Goal: Information Seeking & Learning: Learn about a topic

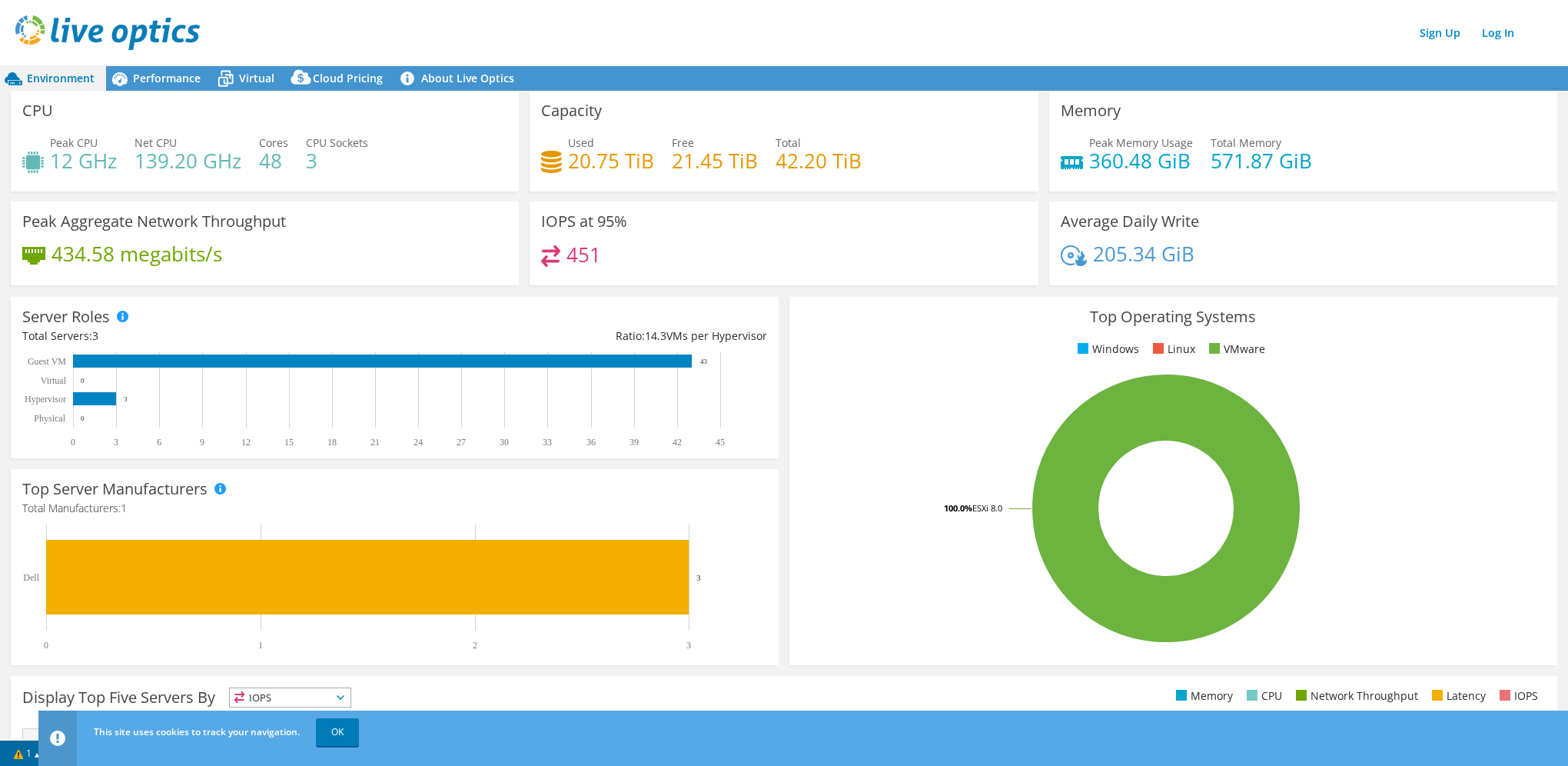
click at [449, 181] on div "Peak CPU 12 GHz Net CPU 139.20 GHz Cores 48 CPU Sockets 3" at bounding box center [264, 159] width 485 height 50
click at [175, 84] on span "Performance" at bounding box center [167, 78] width 68 height 15
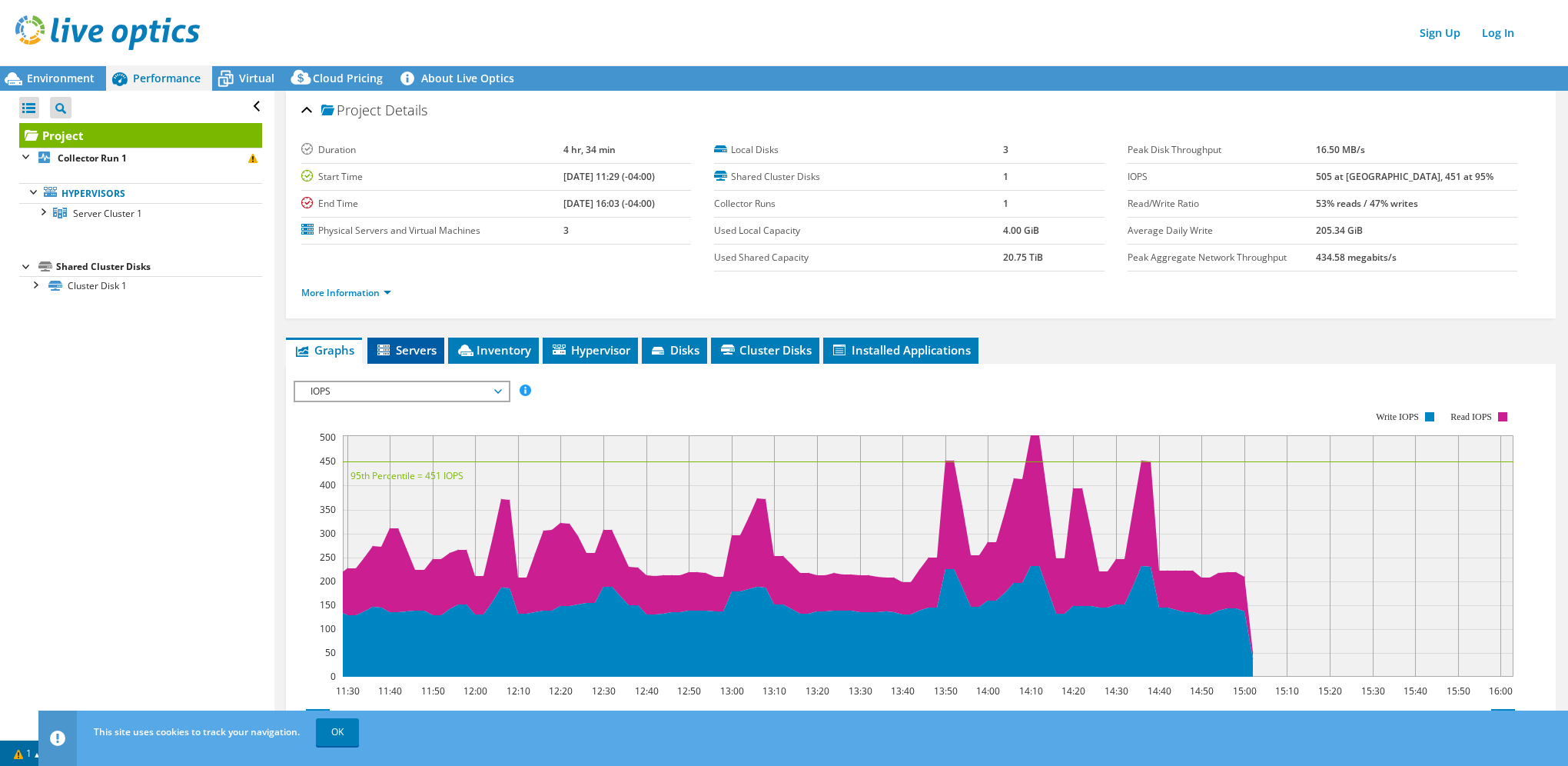
click at [423, 360] on li "Servers" at bounding box center [406, 350] width 77 height 27
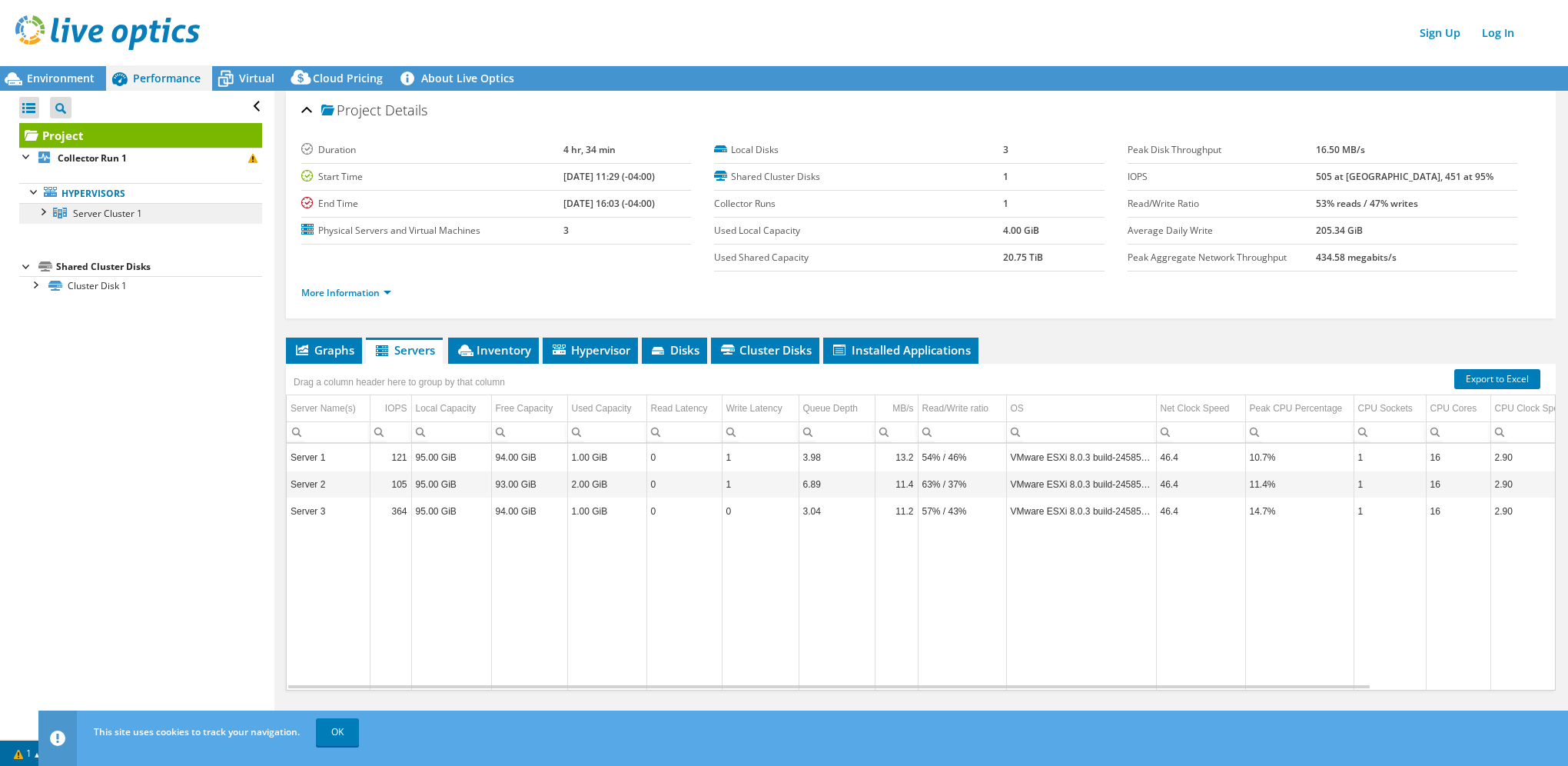
click at [95, 209] on span "Server Cluster 1" at bounding box center [108, 213] width 70 height 13
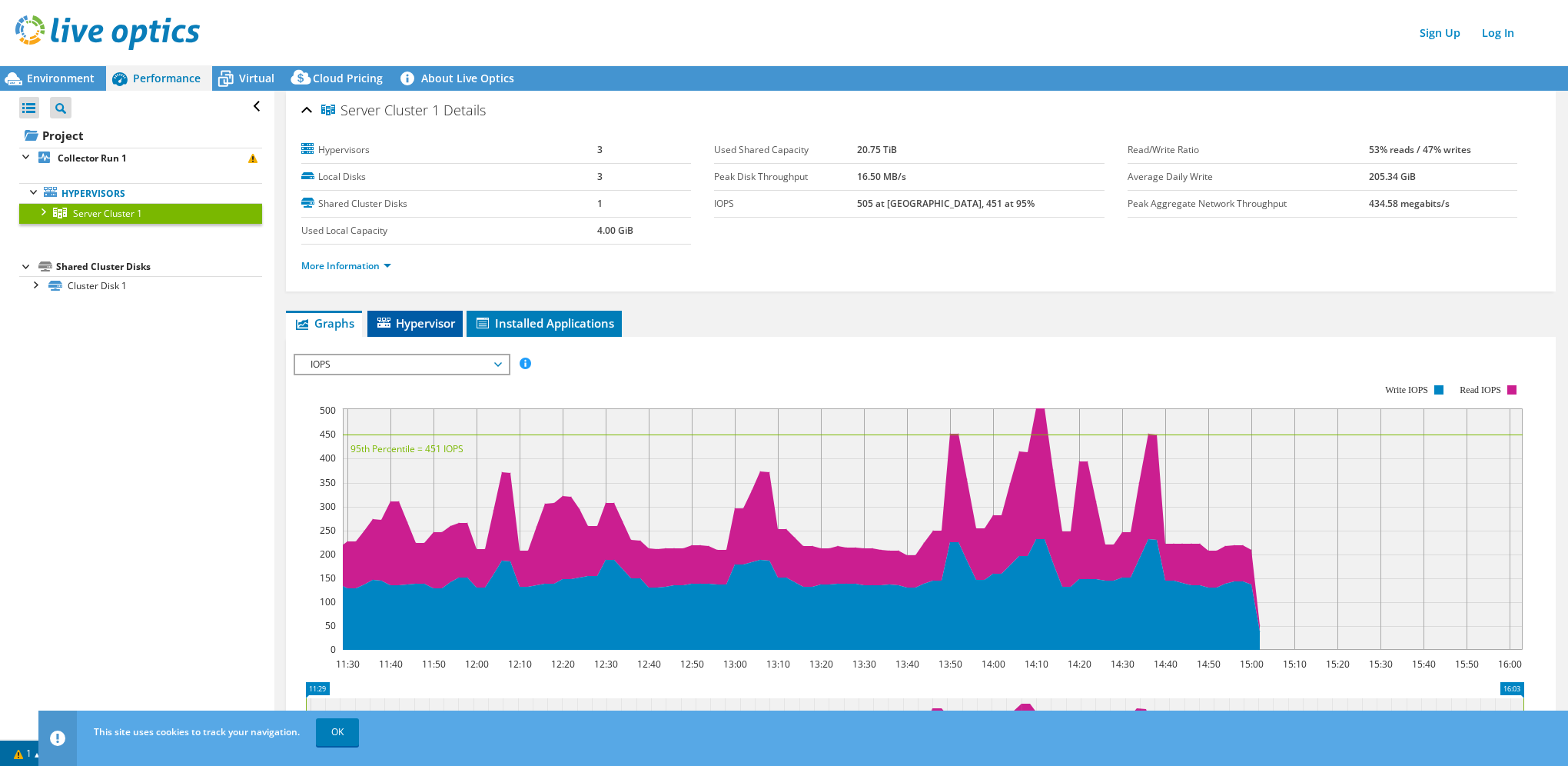
click at [421, 324] on span "Hypervisor" at bounding box center [414, 323] width 80 height 16
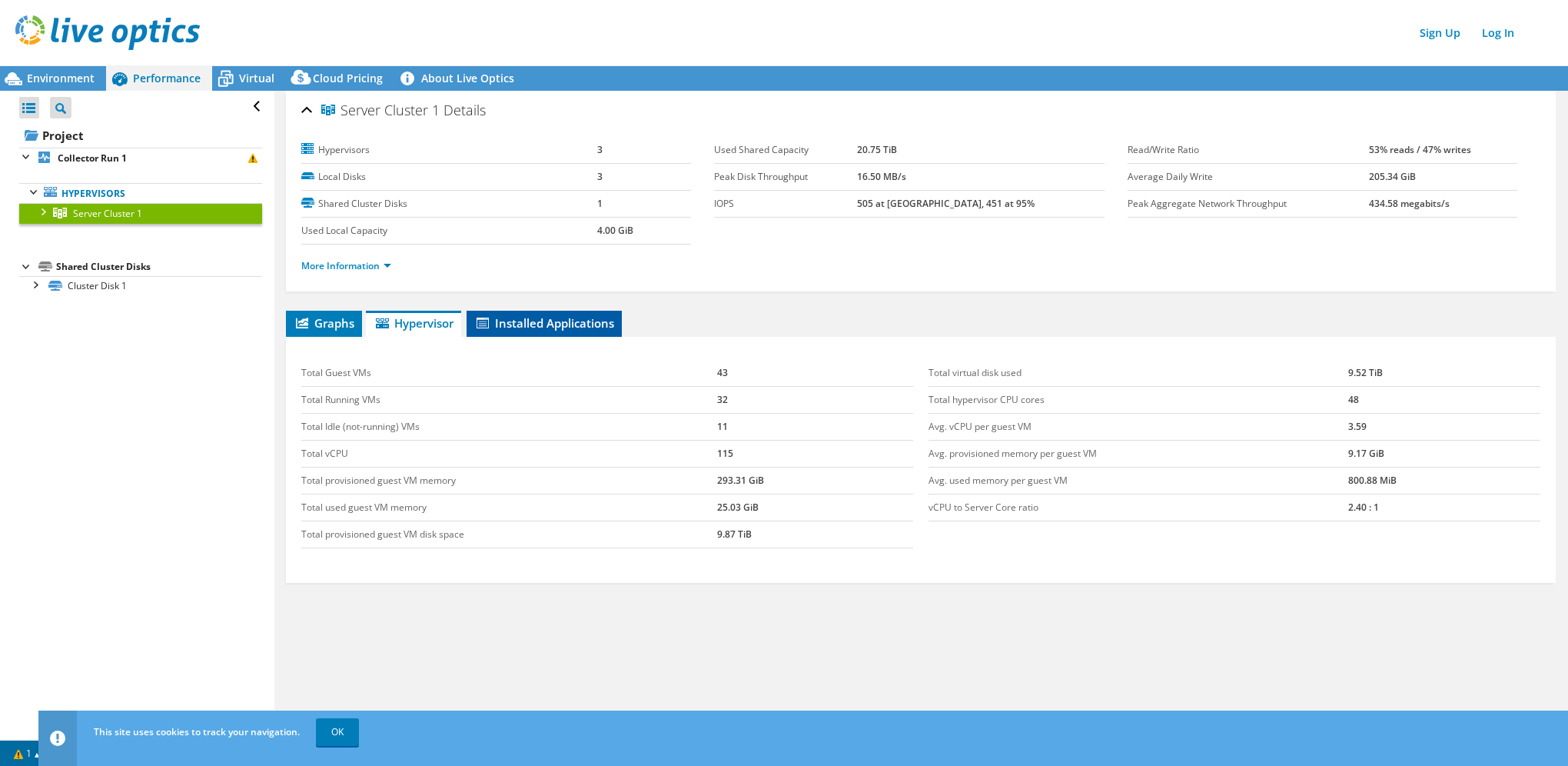
click at [519, 327] on span "Installed Applications" at bounding box center [544, 323] width 140 height 16
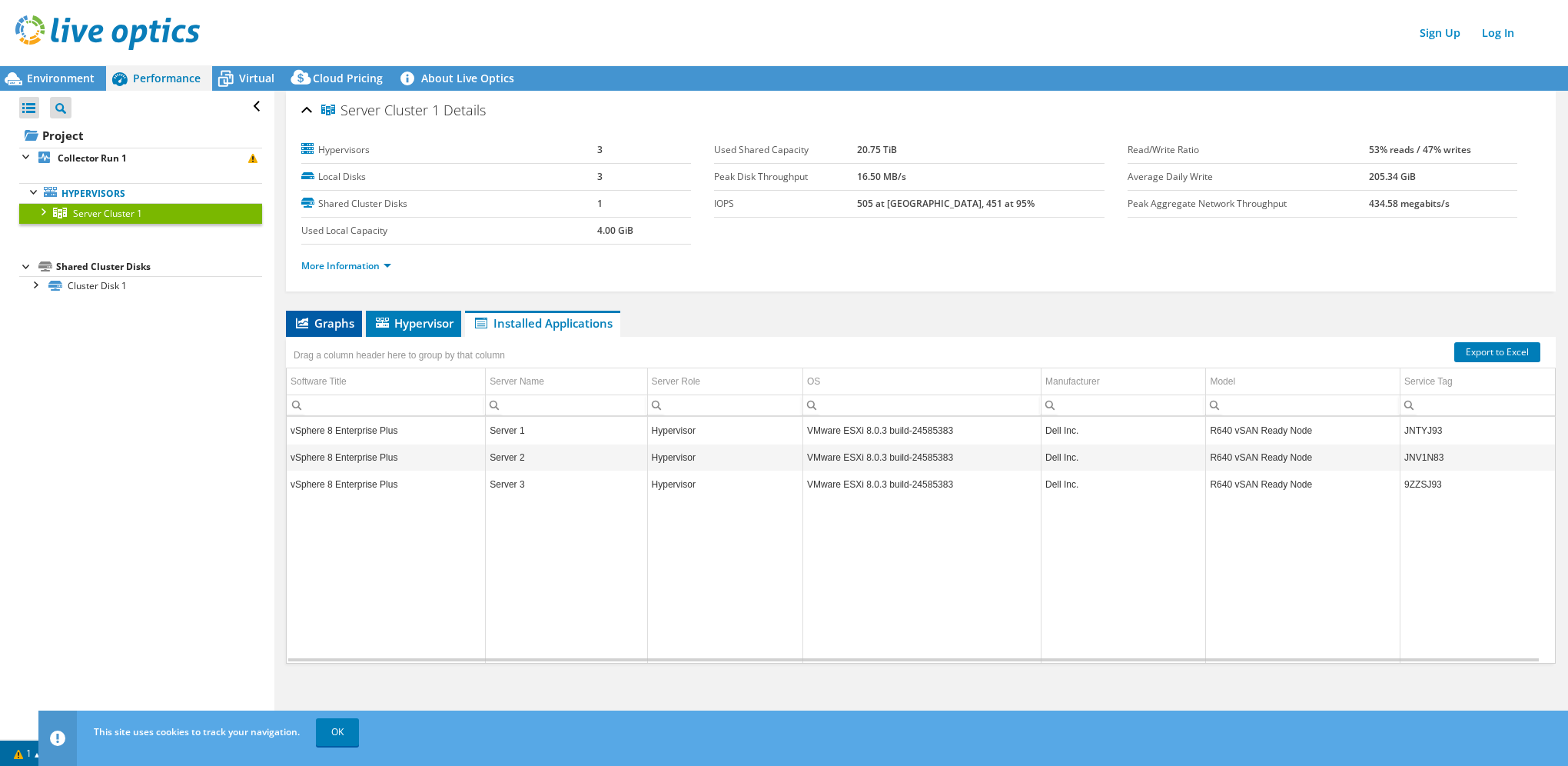
click at [336, 321] on span "Graphs" at bounding box center [324, 323] width 60 height 16
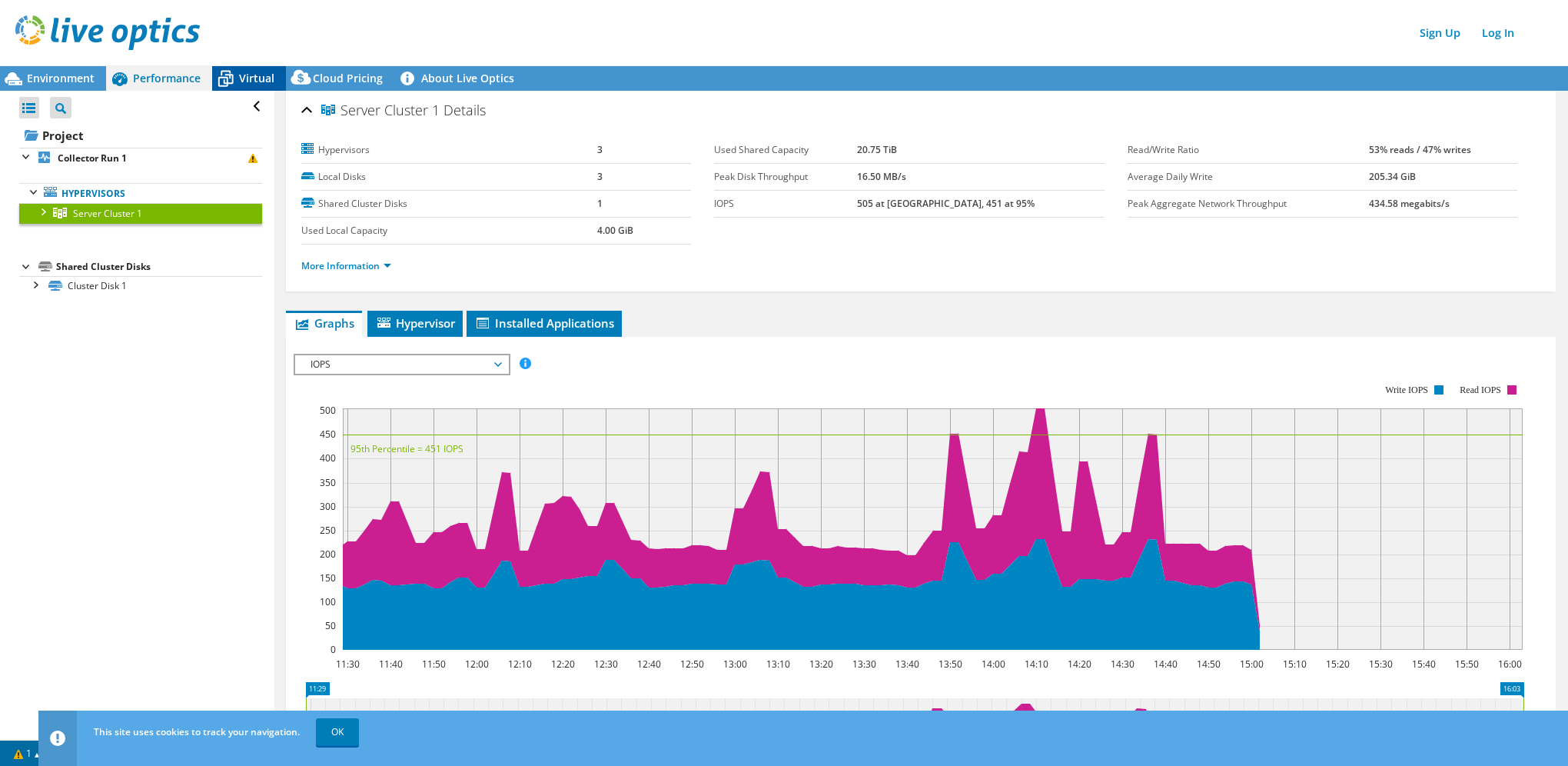
click at [255, 83] on span "Virtual" at bounding box center [256, 78] width 36 height 15
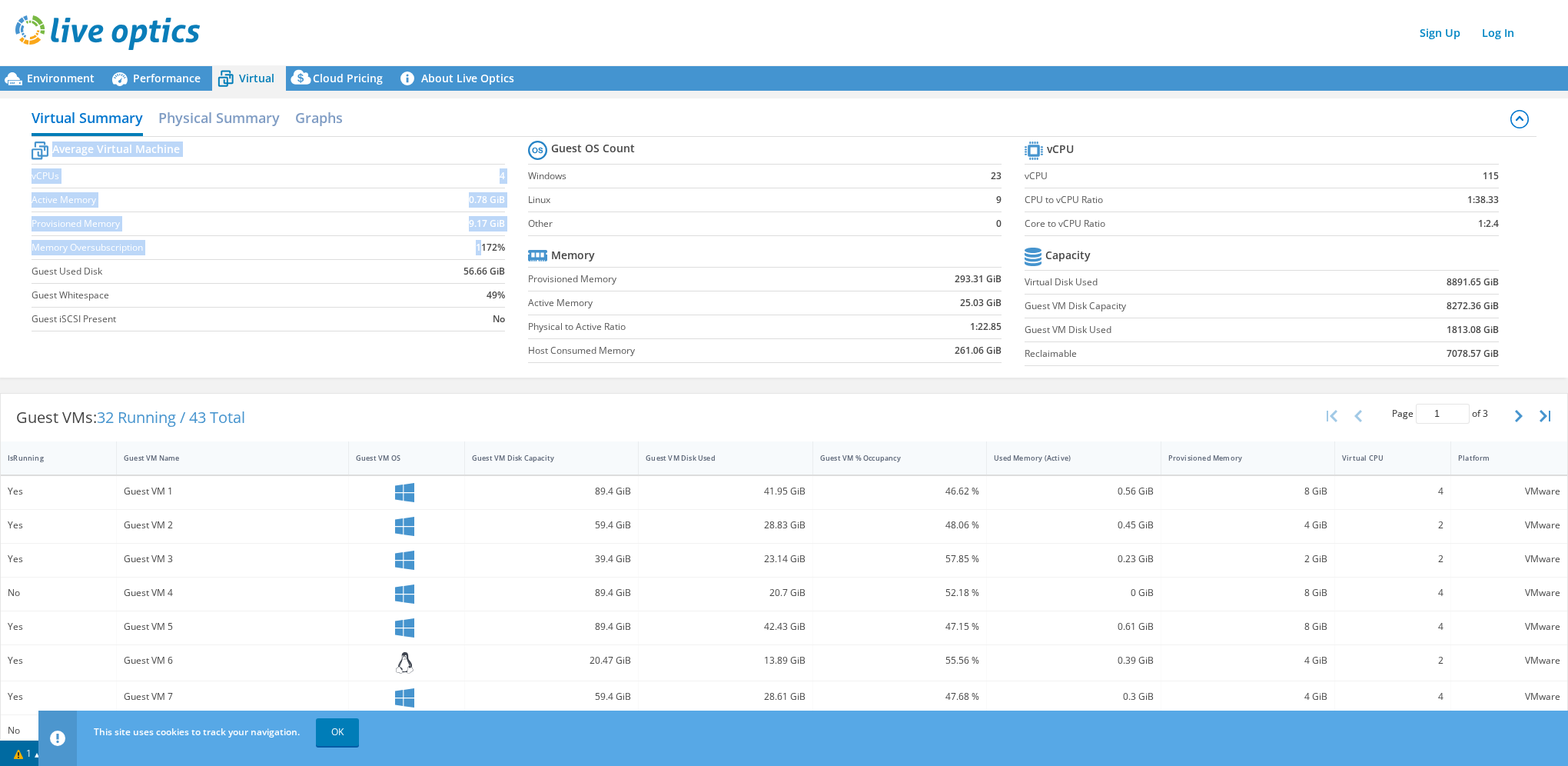
drag, startPoint x: 476, startPoint y: 250, endPoint x: 508, endPoint y: 246, distance: 32.2
click at [507, 247] on section "Average Virtual Machine vCPUs 4 Active Memory 0.78 GiB Provisioned Memory 9.17 …" at bounding box center [279, 238] width 496 height 202
drag, startPoint x: 508, startPoint y: 246, endPoint x: 389, endPoint y: 277, distance: 123.0
click at [389, 277] on label "Guest Used Disk" at bounding box center [216, 271] width 370 height 16
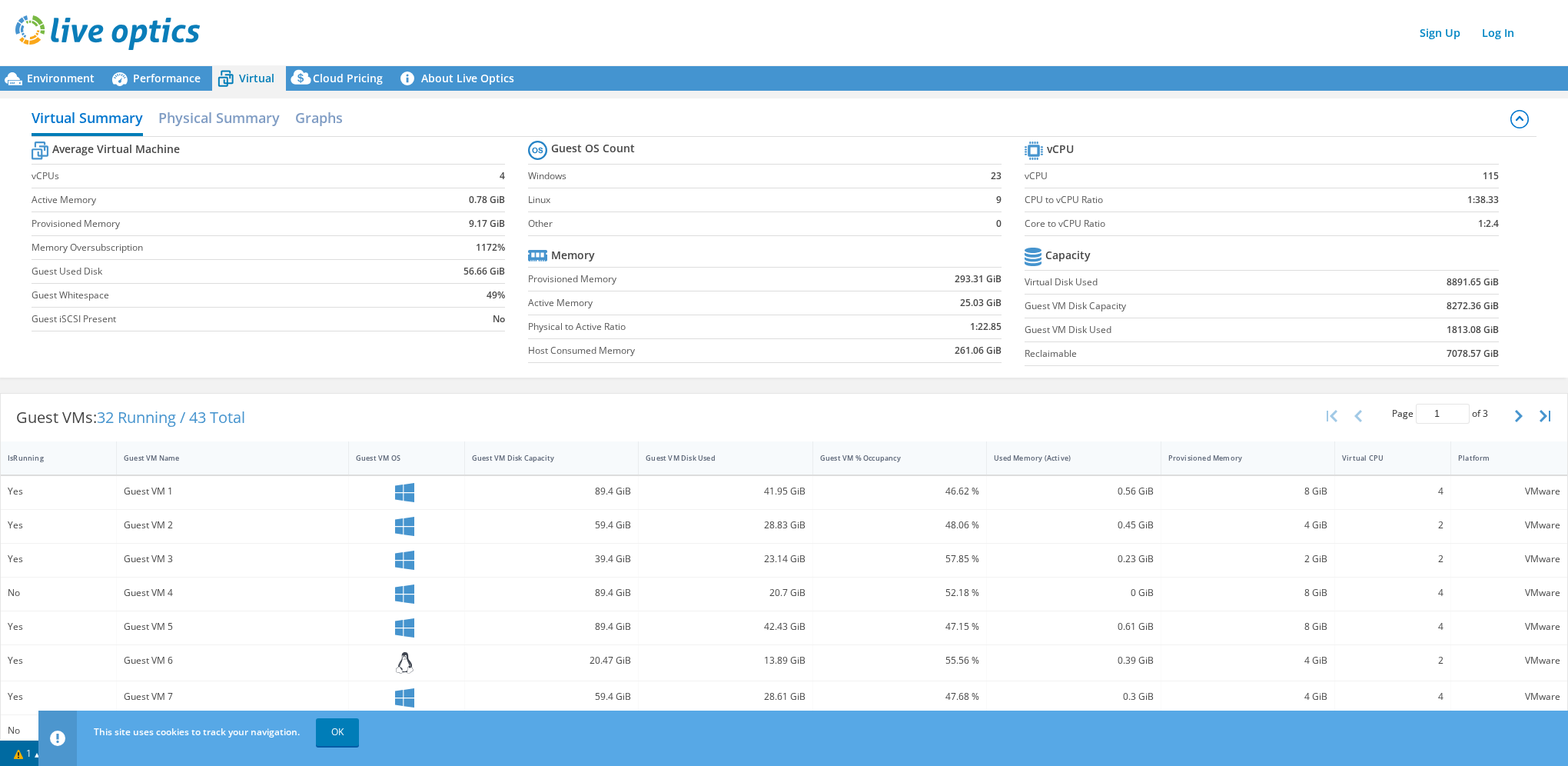
drag, startPoint x: 389, startPoint y: 277, endPoint x: 335, endPoint y: 233, distance: 69.7
click at [335, 233] on td "Provisioned Memory" at bounding box center [216, 224] width 370 height 24
click at [360, 241] on label "Memory Oversubscription" at bounding box center [216, 247] width 370 height 16
click at [855, 197] on label "Linux" at bounding box center [743, 200] width 430 height 16
click at [475, 246] on b "1172%" at bounding box center [490, 247] width 29 height 16
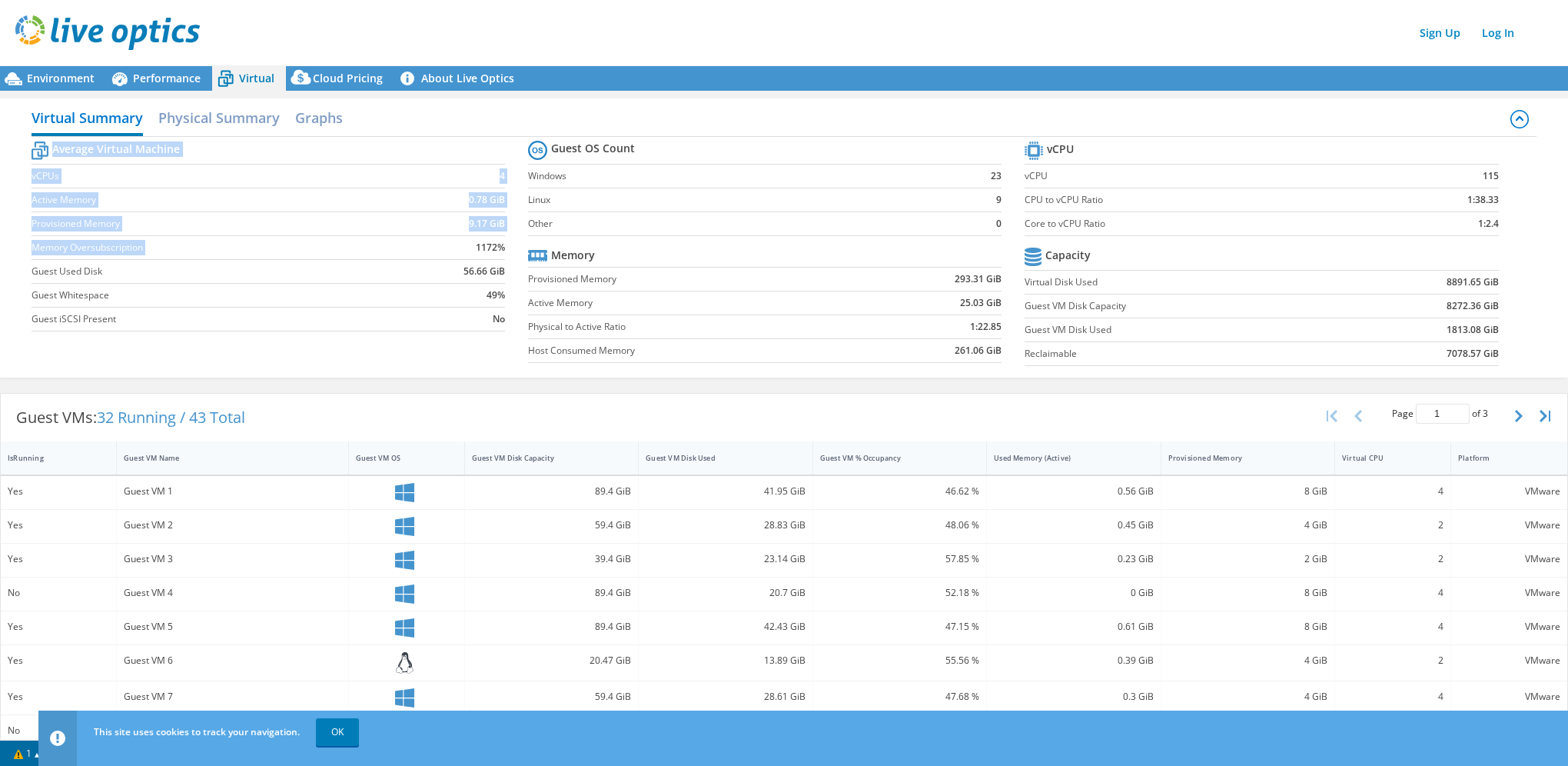
drag, startPoint x: 474, startPoint y: 246, endPoint x: 504, endPoint y: 245, distance: 30.0
click at [504, 245] on section "Average Virtual Machine vCPUs 4 Active Memory 0.78 GiB Provisioned Memory 9.17 …" at bounding box center [279, 238] width 496 height 202
drag, startPoint x: 504, startPoint y: 245, endPoint x: 444, endPoint y: 256, distance: 61.0
click at [444, 256] on td "1172%" at bounding box center [453, 248] width 103 height 24
drag, startPoint x: 472, startPoint y: 242, endPoint x: 501, endPoint y: 243, distance: 29.0
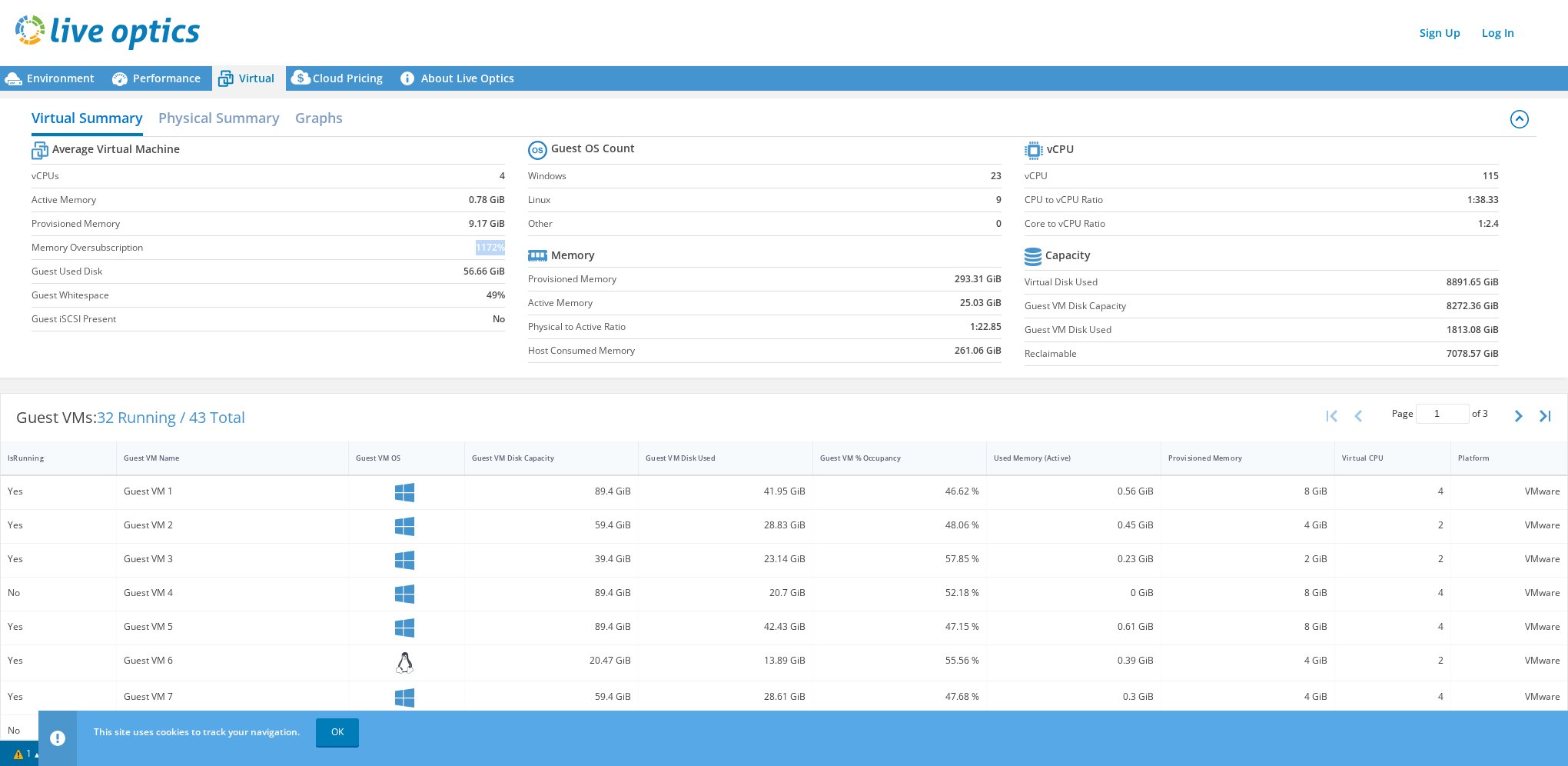
click at [501, 243] on section "Average Virtual Machine vCPUs 4 Active Memory 0.78 GiB Provisioned Memory 9.17 …" at bounding box center [279, 238] width 496 height 202
drag, startPoint x: 501, startPoint y: 243, endPoint x: 487, endPoint y: 249, distance: 15.2
click at [487, 249] on b "1172%" at bounding box center [490, 247] width 29 height 16
drag, startPoint x: 487, startPoint y: 249, endPoint x: 463, endPoint y: 248, distance: 24.0
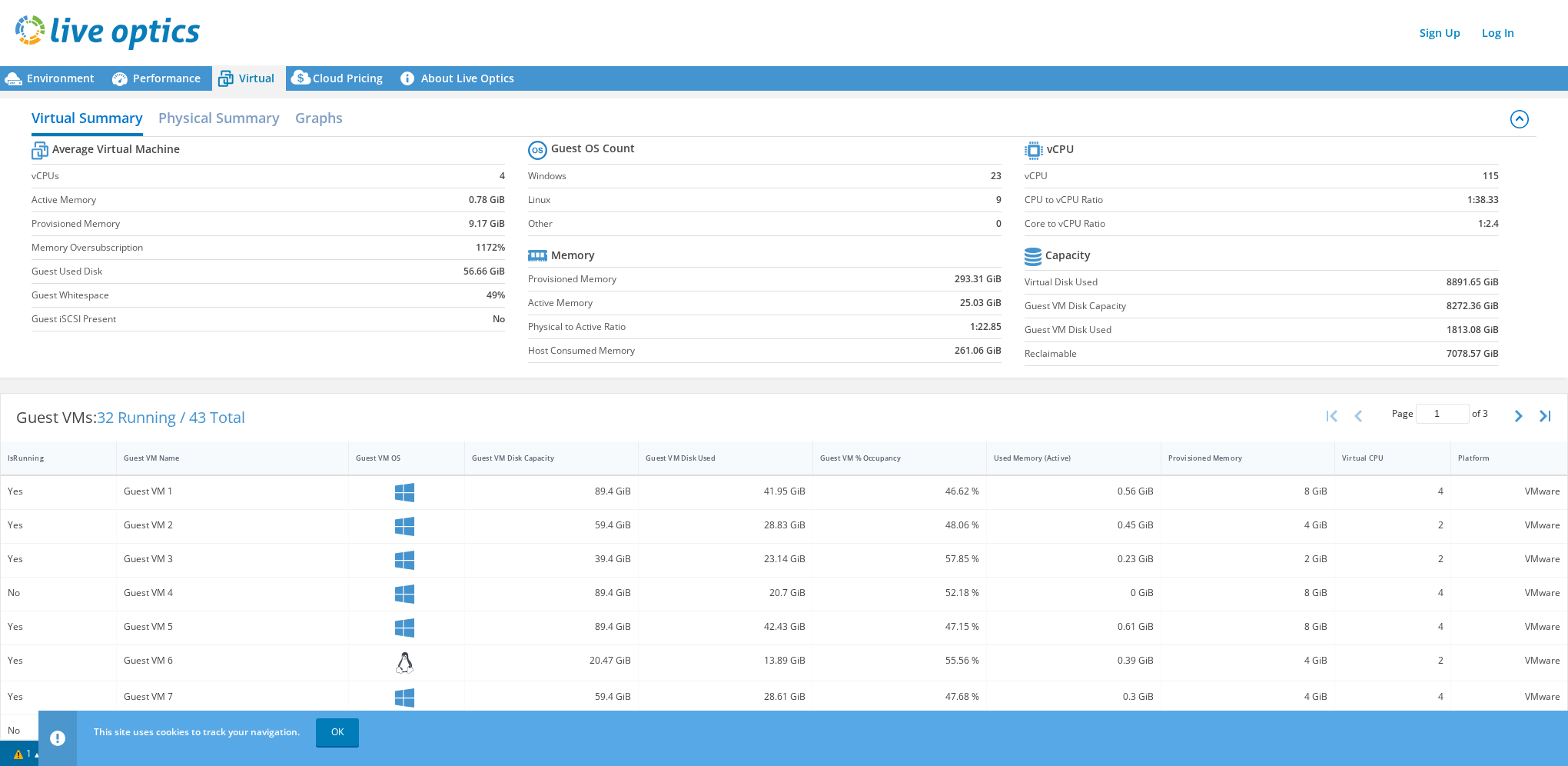
click at [463, 248] on td "1172%" at bounding box center [453, 248] width 103 height 24
click at [473, 254] on td "1172%" at bounding box center [453, 248] width 103 height 24
click at [467, 256] on td "1172%" at bounding box center [453, 248] width 103 height 24
drag, startPoint x: 467, startPoint y: 249, endPoint x: 499, endPoint y: 247, distance: 32.1
click at [499, 247] on td "1172%" at bounding box center [453, 248] width 103 height 24
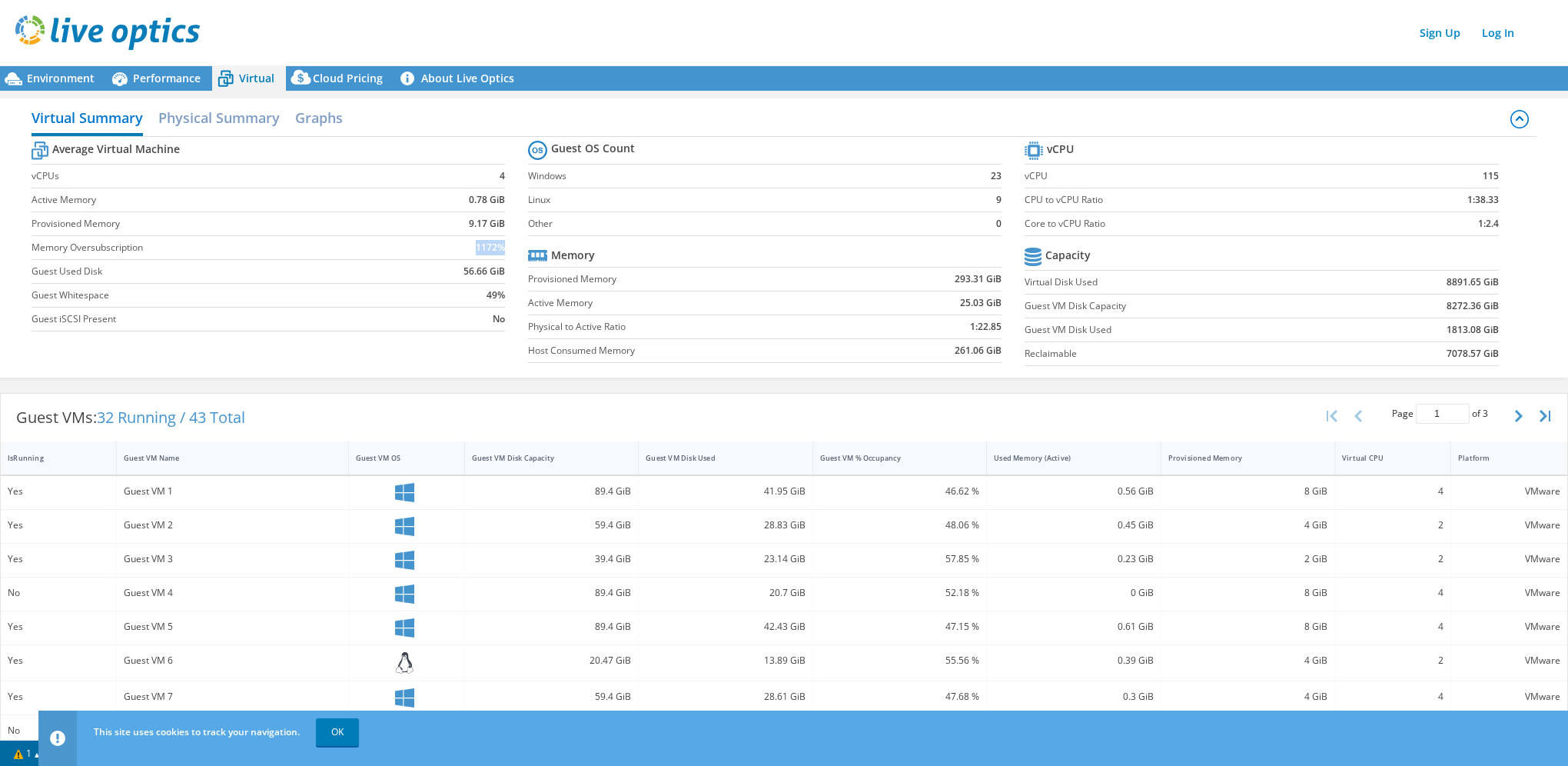
drag, startPoint x: 499, startPoint y: 247, endPoint x: 484, endPoint y: 252, distance: 15.8
click at [484, 252] on b "1172%" at bounding box center [490, 247] width 29 height 16
click at [455, 268] on td "56.66 GiB" at bounding box center [453, 272] width 103 height 24
drag, startPoint x: 470, startPoint y: 245, endPoint x: 503, endPoint y: 243, distance: 33.1
click at [503, 243] on section "Average Virtual Machine vCPUs 4 Active Memory 0.78 GiB Provisioned Memory 9.17 …" at bounding box center [279, 238] width 496 height 202
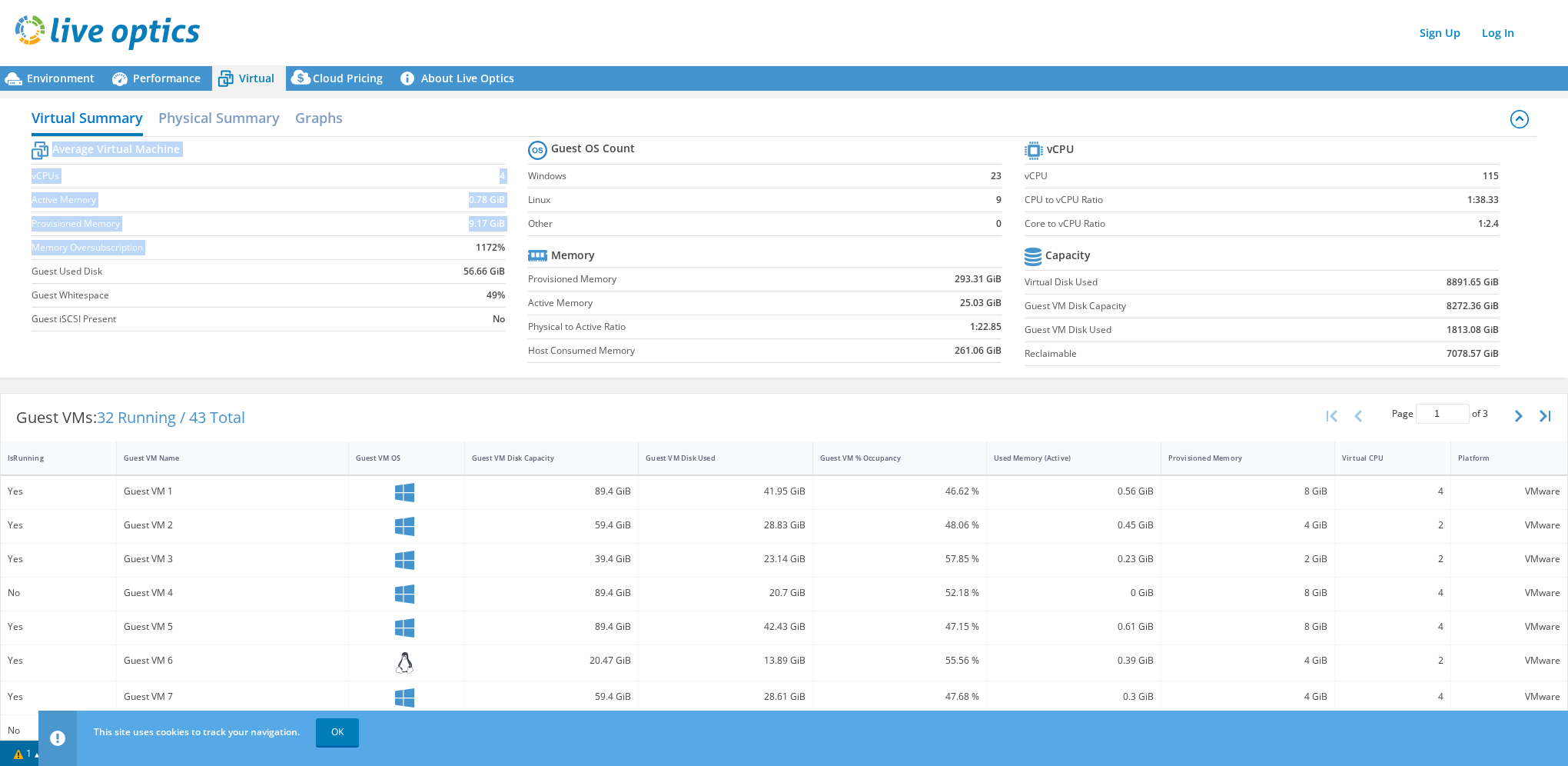
drag, startPoint x: 503, startPoint y: 243, endPoint x: 480, endPoint y: 270, distance: 35.5
click at [480, 270] on b "56.66 GiB" at bounding box center [484, 271] width 41 height 16
click at [473, 275] on b "56.66 GiB" at bounding box center [484, 271] width 41 height 16
click at [942, 126] on div "Virtual Summary Physical Summary Graphs" at bounding box center [783, 120] width 1505 height 35
drag, startPoint x: 949, startPoint y: 282, endPoint x: 1000, endPoint y: 279, distance: 51.1
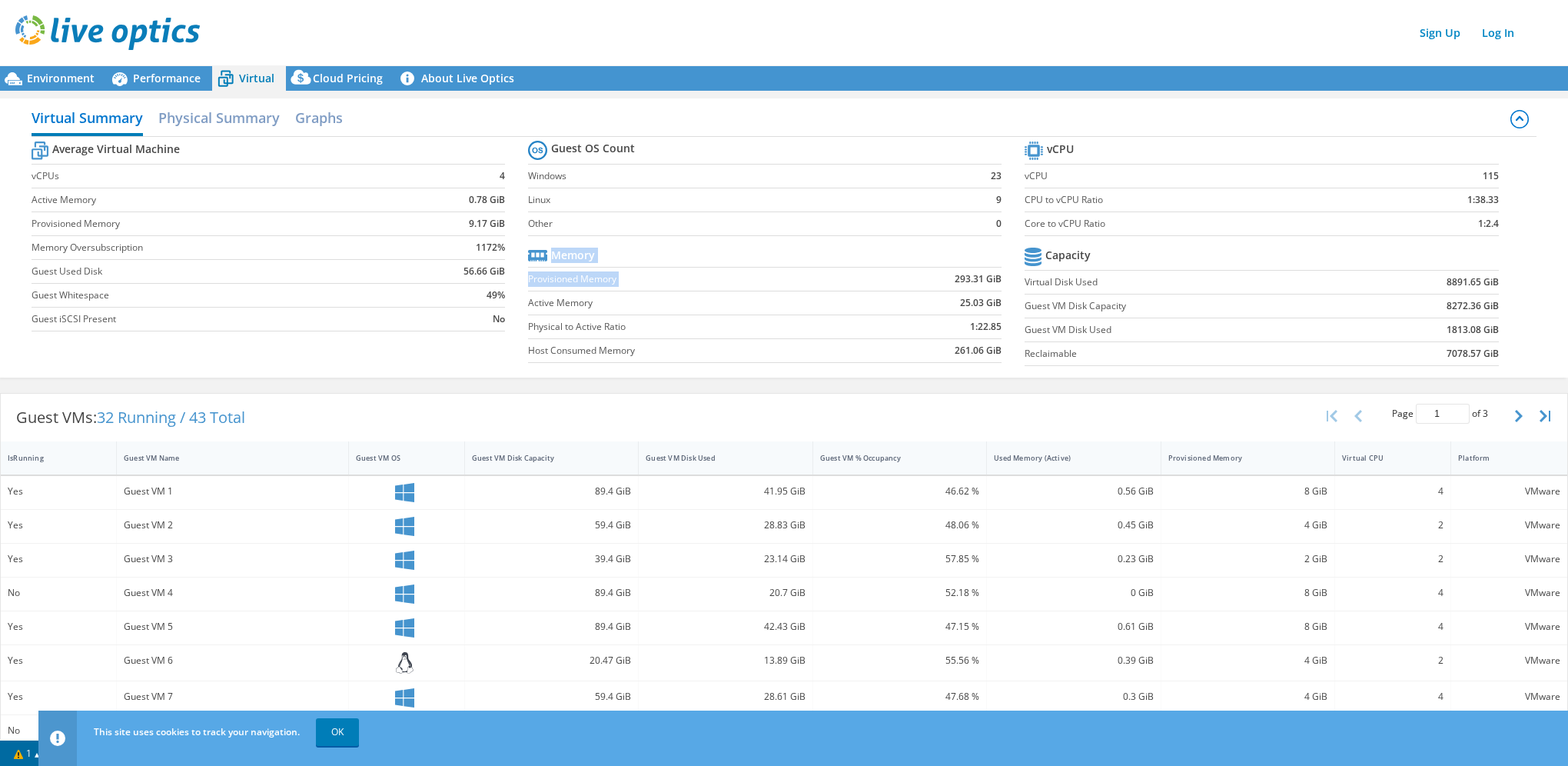
click at [1000, 279] on section "Guest OS Count Windows 23 Linux 9 Other 0 Memory Provisioned Memory 293.31 GiB …" at bounding box center [776, 253] width 496 height 234
drag, startPoint x: 1000, startPoint y: 279, endPoint x: 975, endPoint y: 322, distance: 49.7
click at [975, 322] on b "1:22.85" at bounding box center [985, 326] width 31 height 16
click at [970, 332] on b "1:22.85" at bounding box center [985, 326] width 31 height 16
click at [584, 219] on label "Other" at bounding box center [743, 224] width 430 height 16
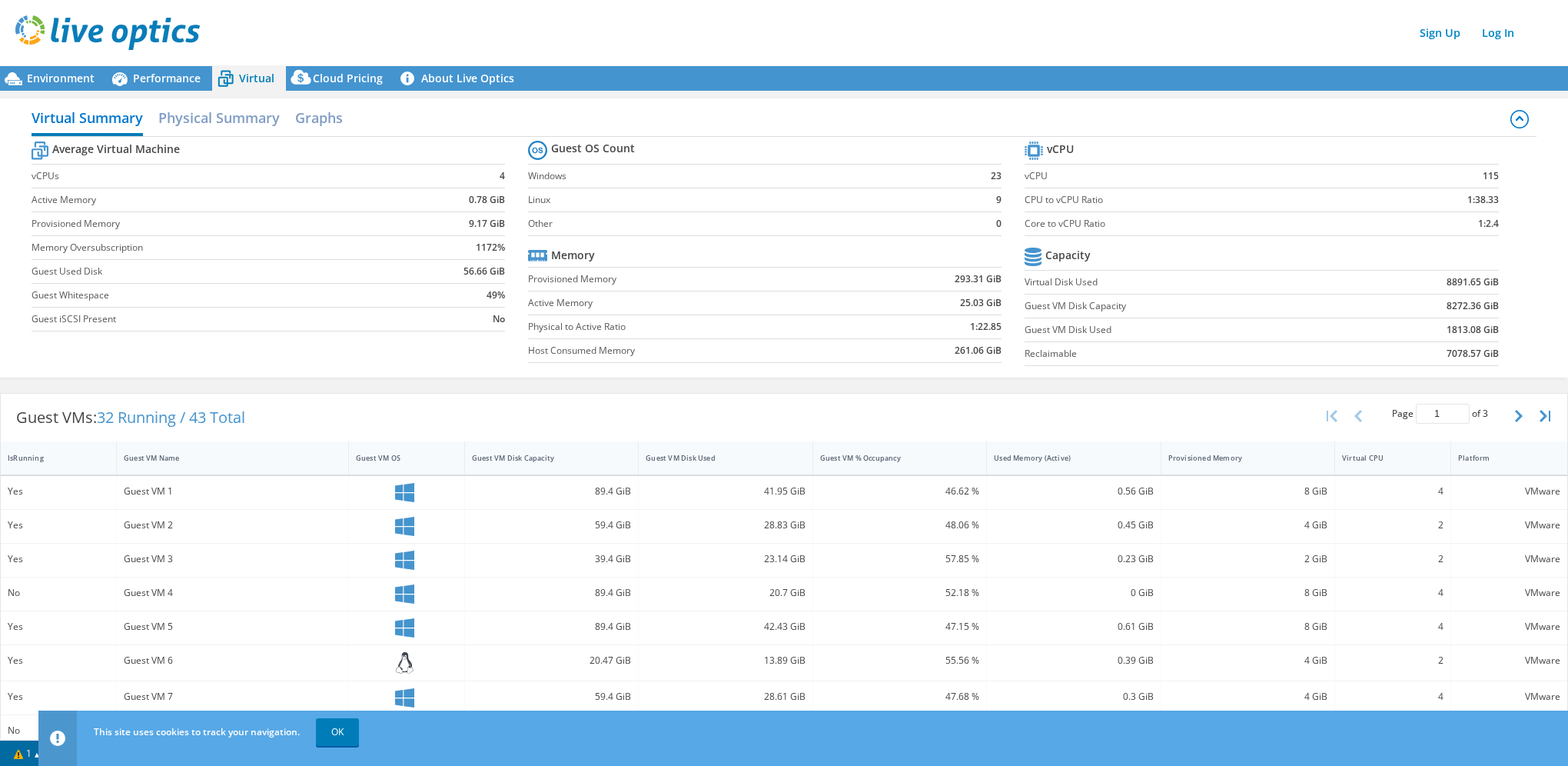
scroll to position [264, 0]
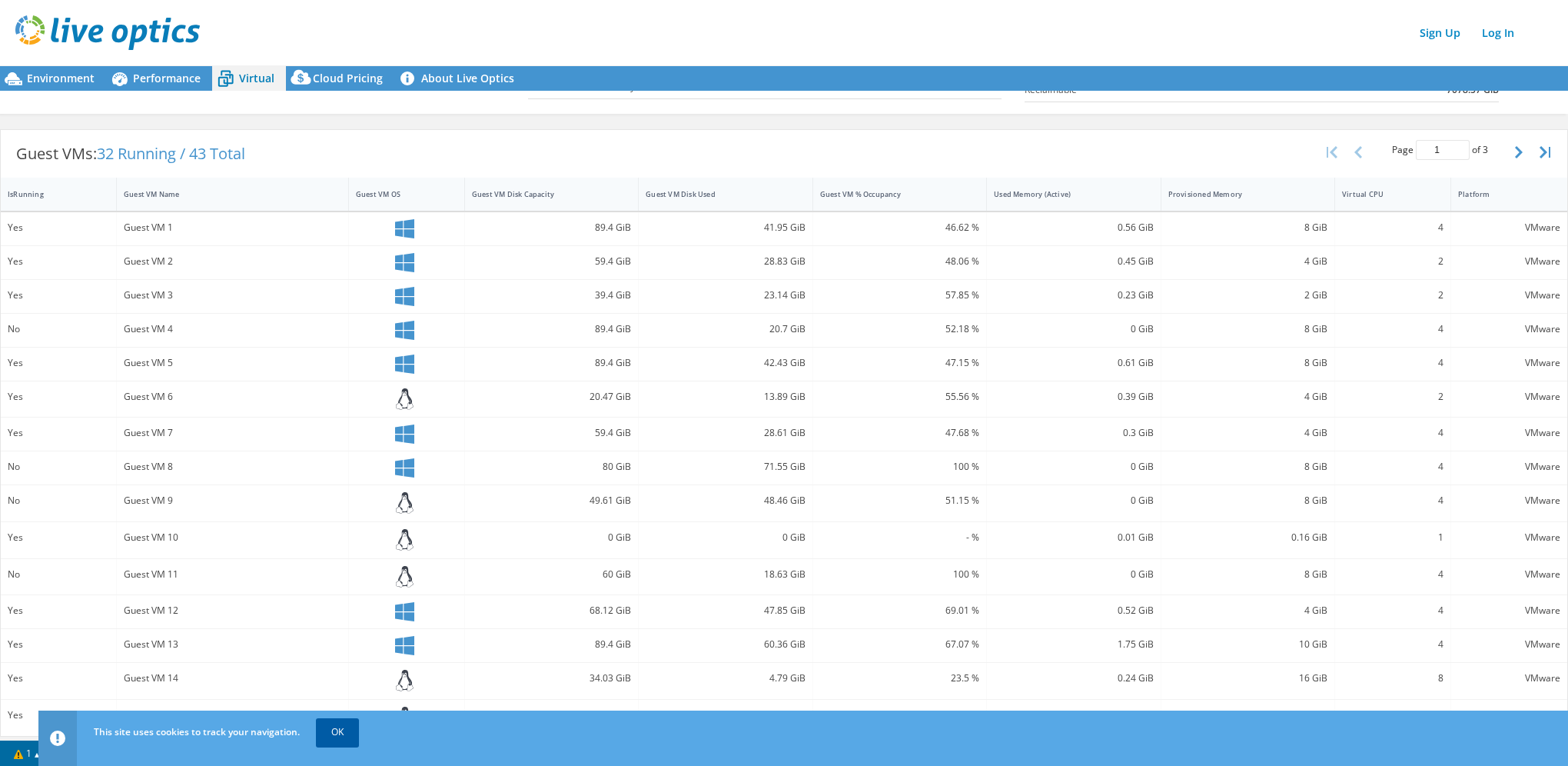
click at [359, 737] on link "OK" at bounding box center [337, 732] width 43 height 27
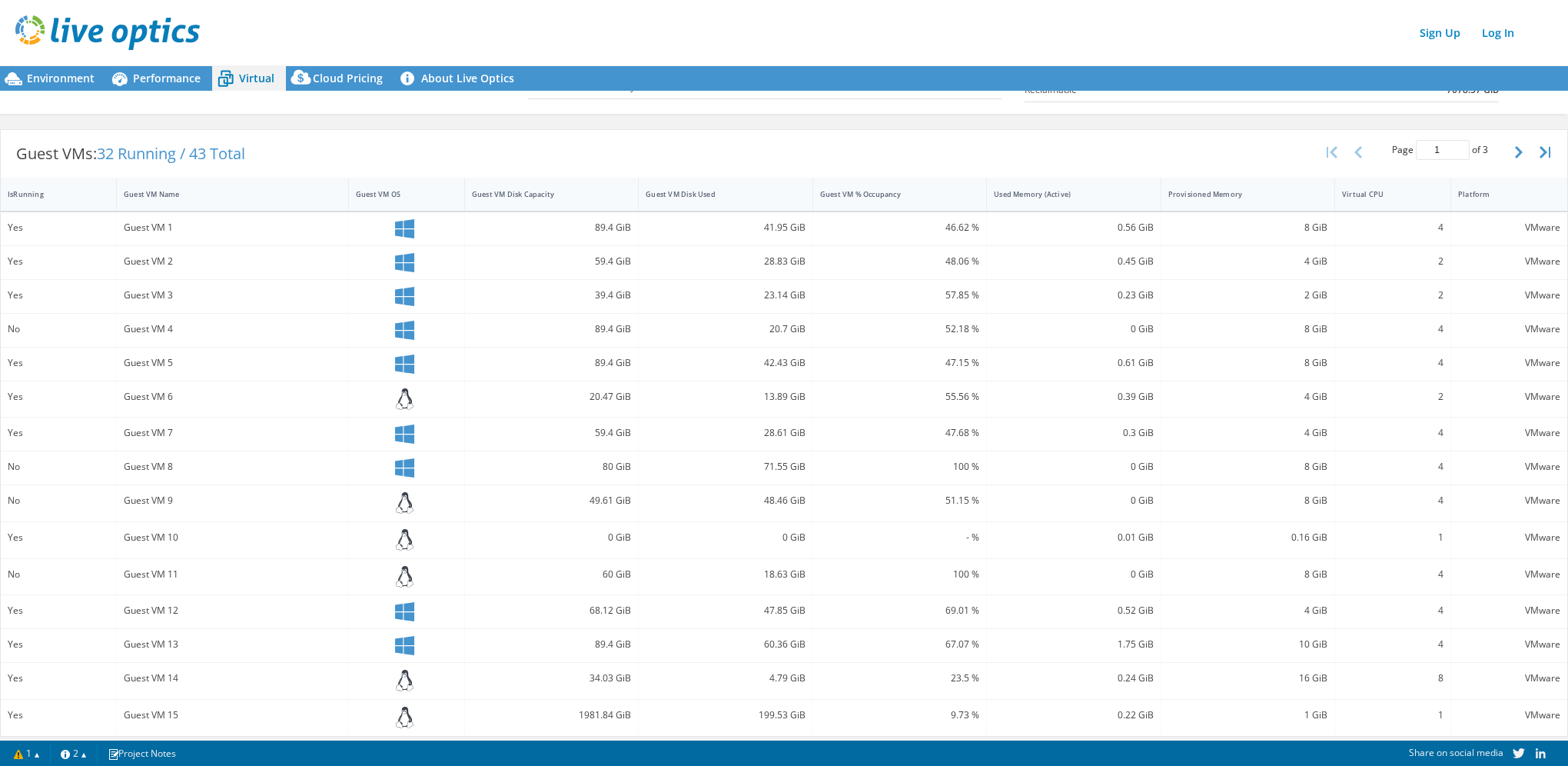
click at [316, 739] on div "Environment Performance Virtual Cloud Pricing 3" at bounding box center [784, 399] width 1568 height 733
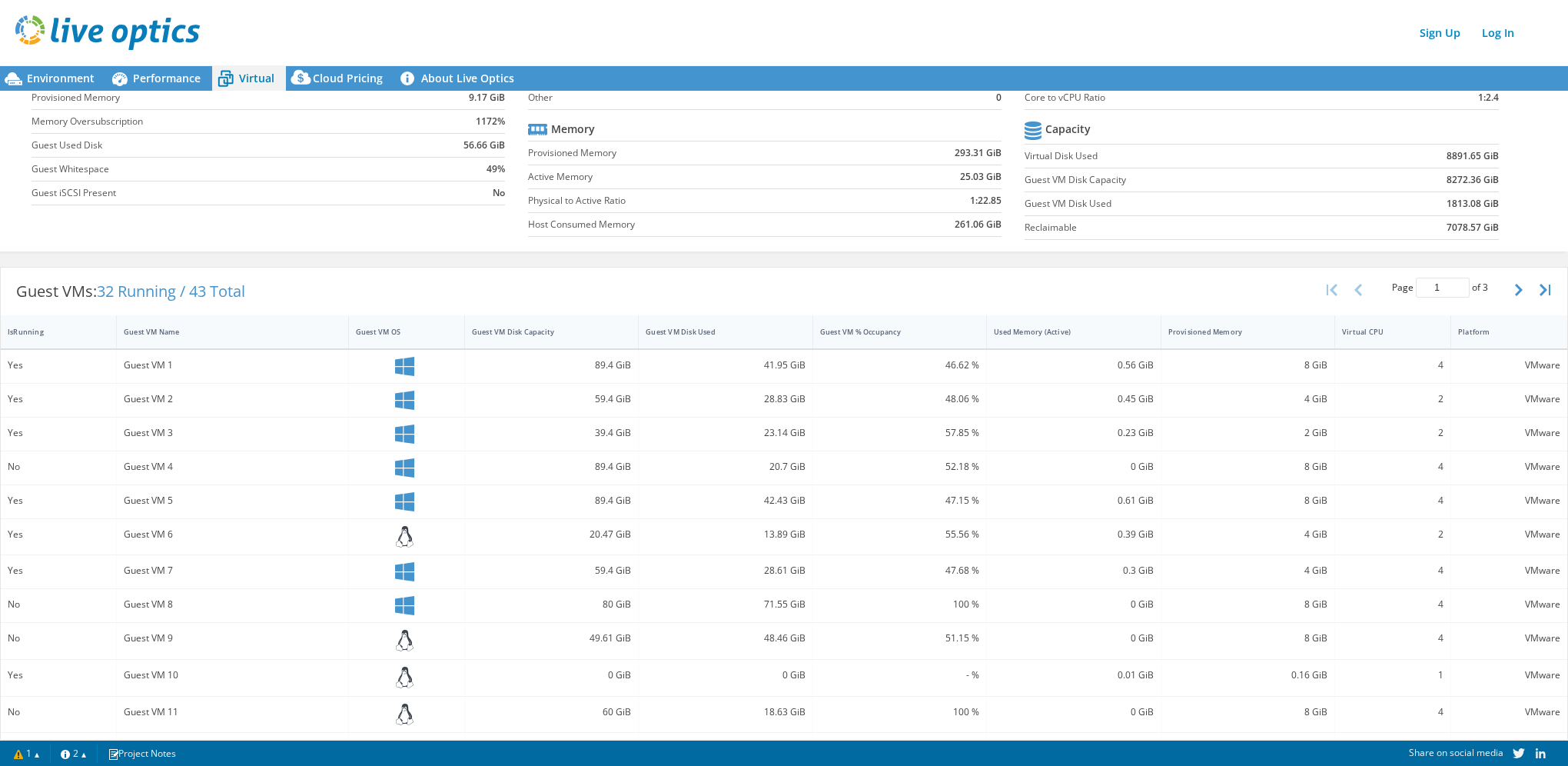
scroll to position [0, 0]
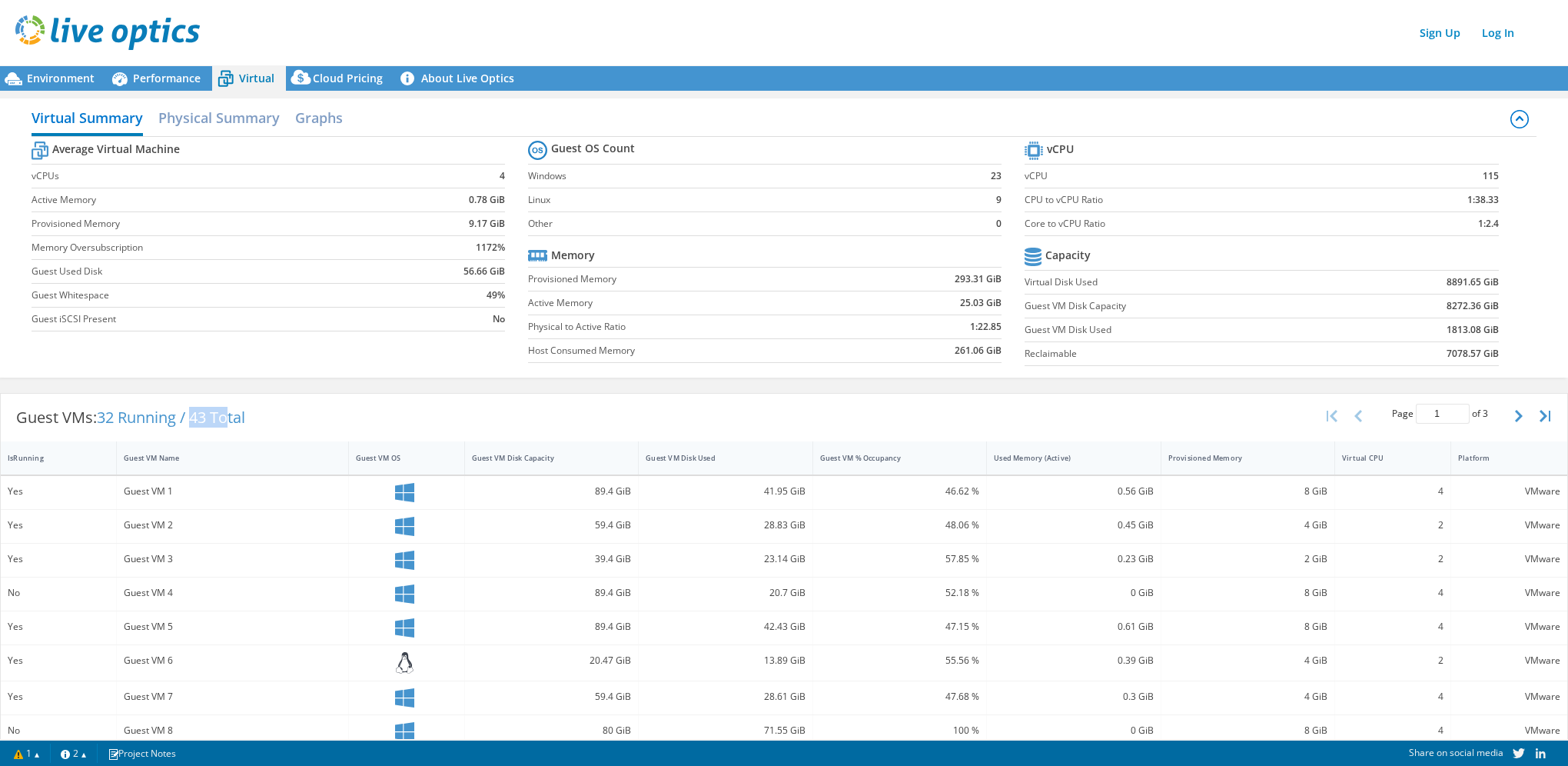
drag, startPoint x: 196, startPoint y: 418, endPoint x: 235, endPoint y: 419, distance: 39.0
click at [235, 419] on span "32 Running / 43 Total" at bounding box center [171, 417] width 148 height 21
drag, startPoint x: 235, startPoint y: 419, endPoint x: 217, endPoint y: 432, distance: 22.2
click at [217, 432] on div "Guest VMs: 32 Running / 43 Total" at bounding box center [131, 418] width 260 height 48
click at [202, 418] on span "32 Running / 43 Total" at bounding box center [171, 417] width 148 height 21
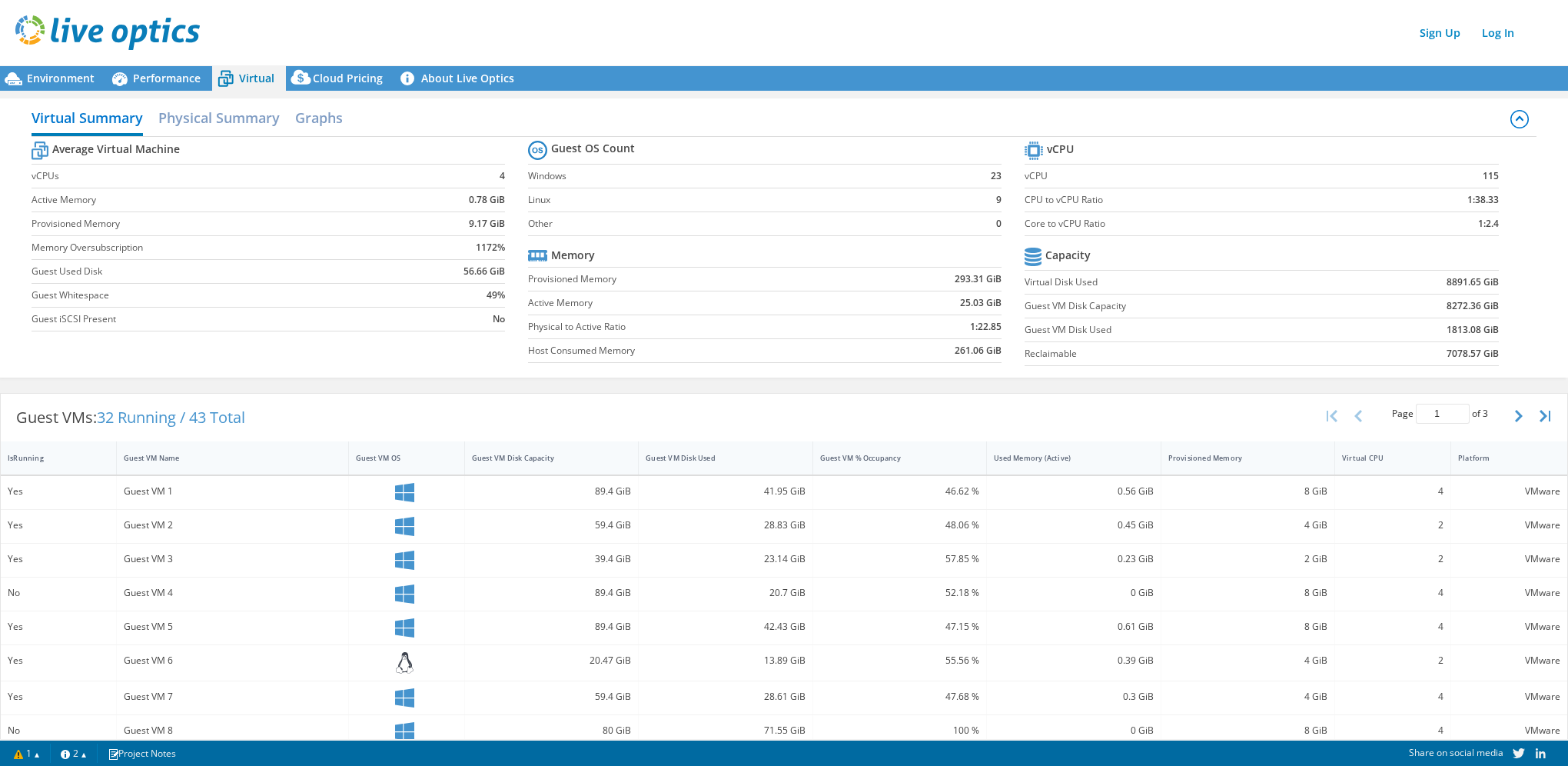
click at [97, 419] on div "Guest VMs: 32 Running / 43 Total" at bounding box center [131, 418] width 260 height 48
drag, startPoint x: 198, startPoint y: 413, endPoint x: 256, endPoint y: 417, distance: 58.1
click at [255, 417] on div "Guest VMs: 32 Running / 43 Total" at bounding box center [131, 418] width 260 height 48
click at [245, 417] on span "32 Running / 43 Total" at bounding box center [171, 417] width 148 height 21
click at [222, 417] on span "32 Running / 43 Total" at bounding box center [171, 417] width 148 height 21
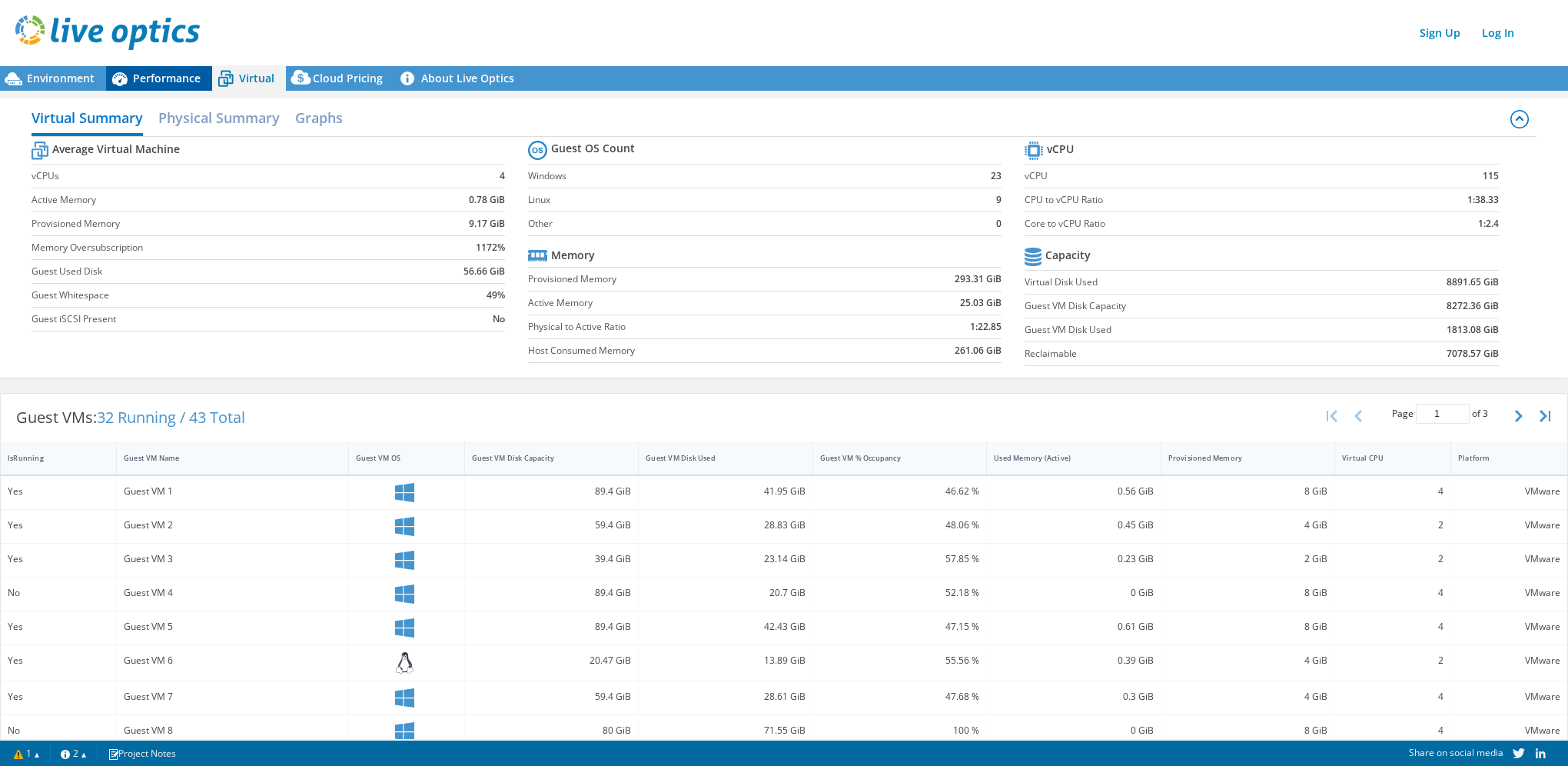
click at [169, 78] on span "Performance" at bounding box center [167, 78] width 68 height 15
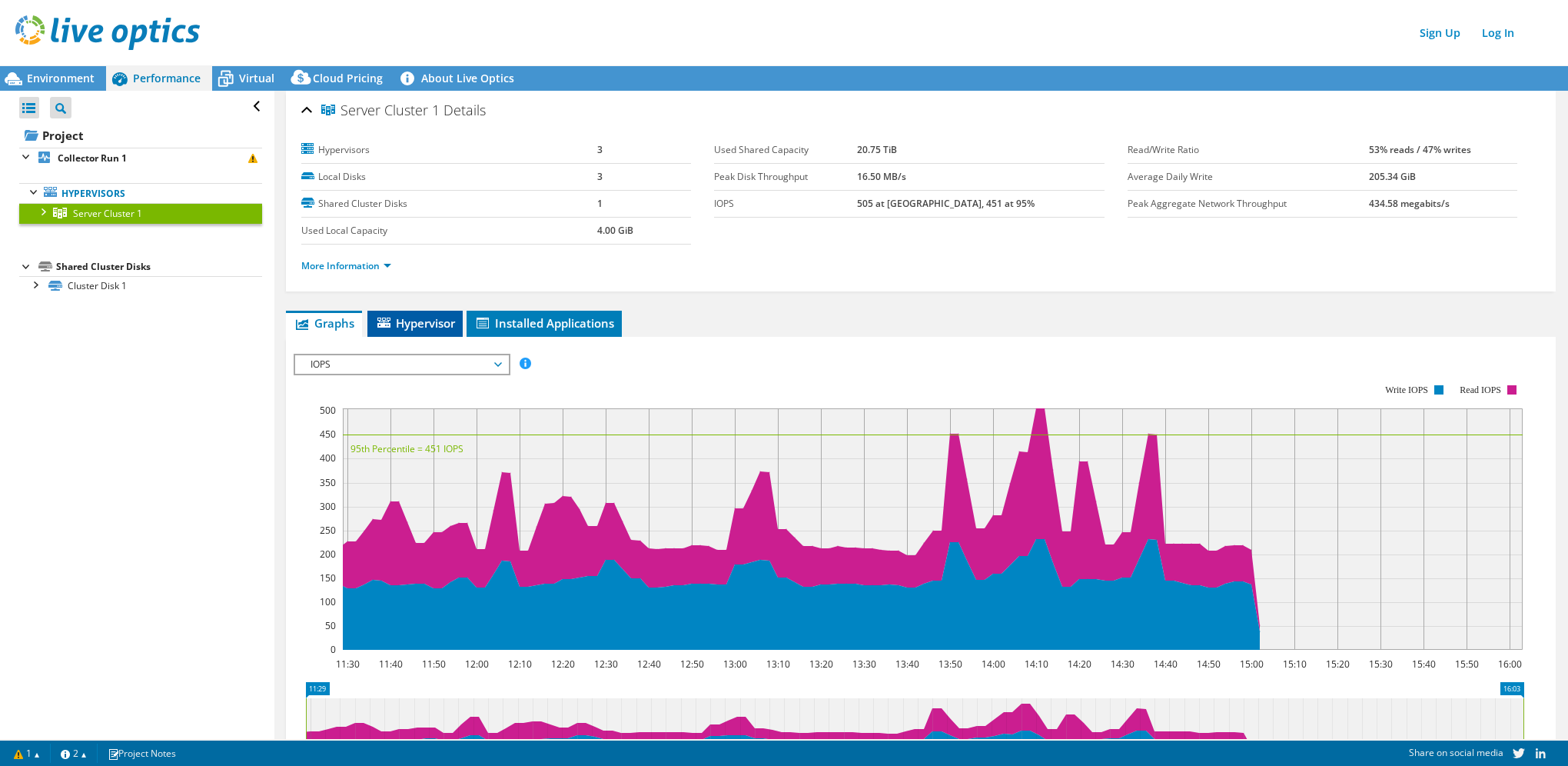
click at [397, 327] on span "Hypervisor" at bounding box center [414, 323] width 80 height 16
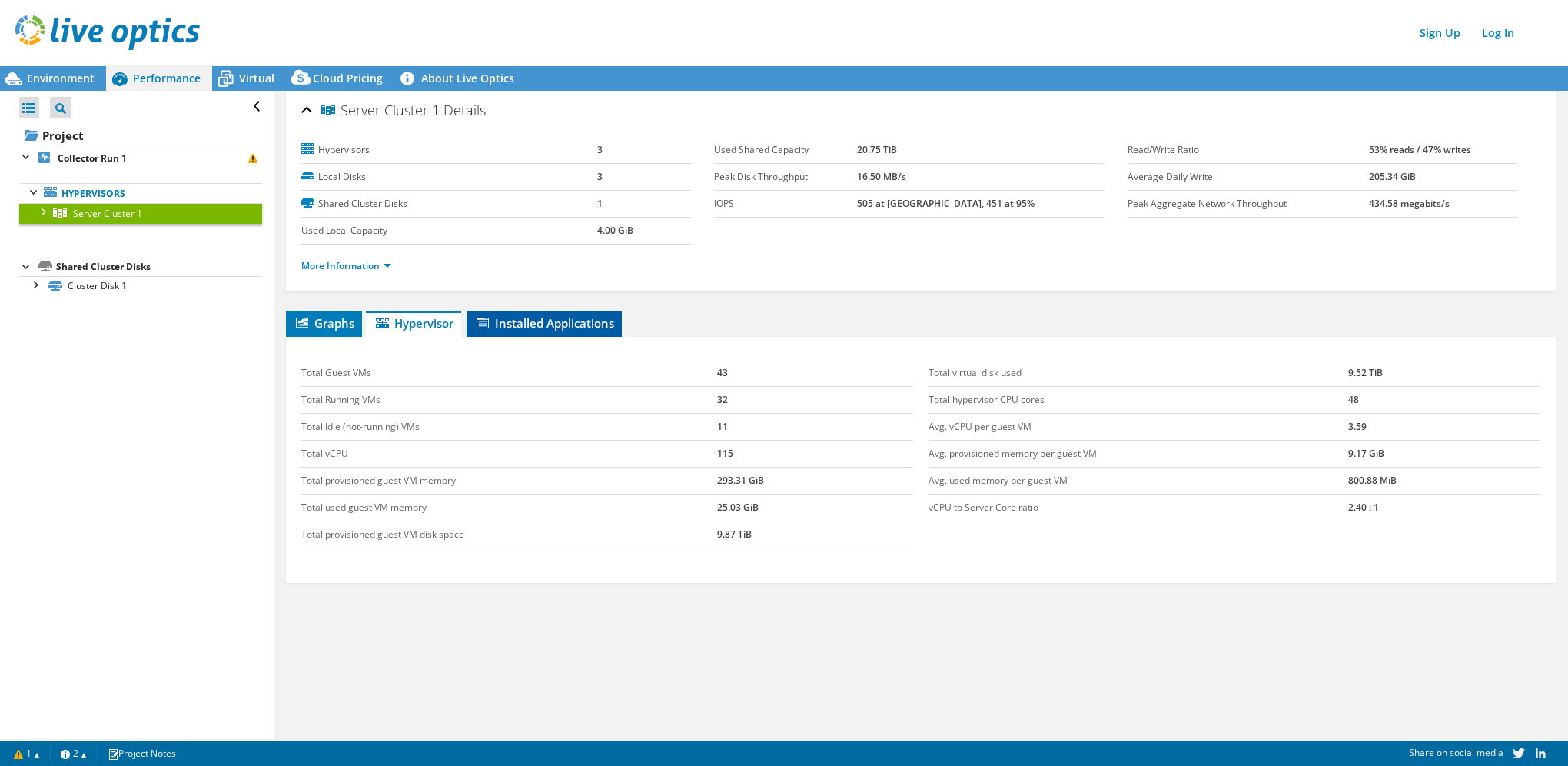
click at [532, 323] on span "Installed Applications" at bounding box center [544, 323] width 140 height 16
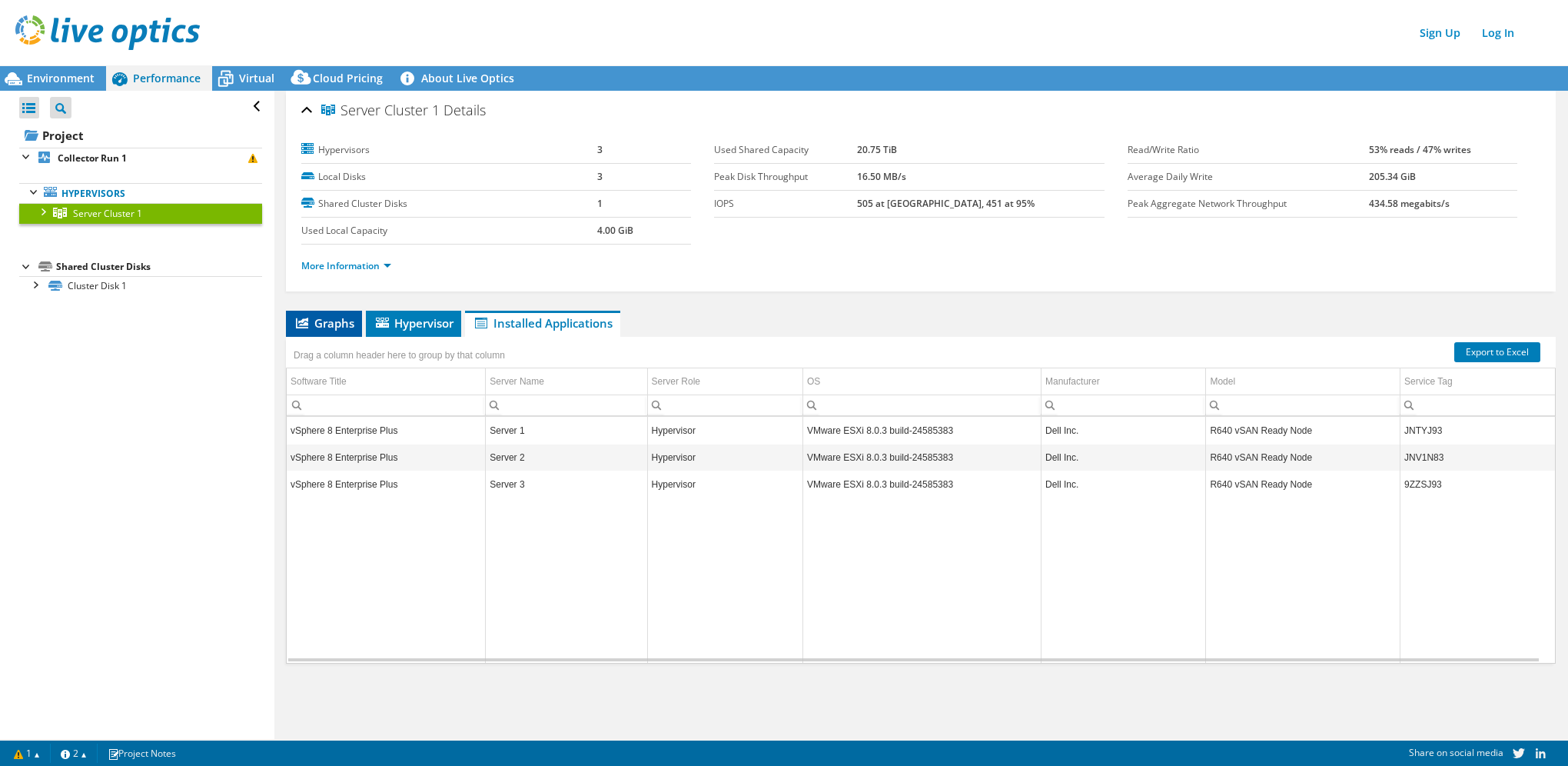
click at [327, 323] on span "Graphs" at bounding box center [324, 323] width 60 height 16
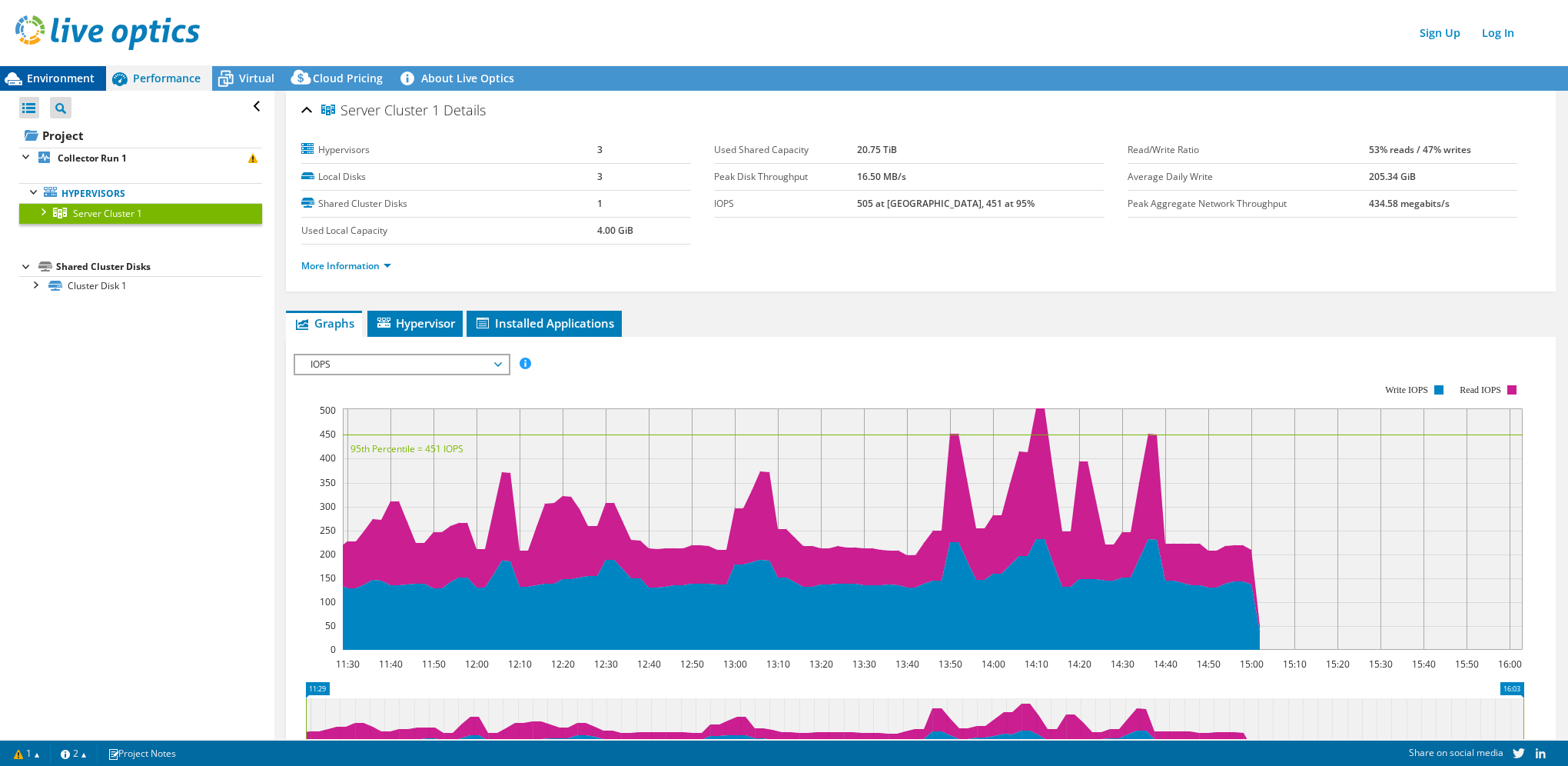
click at [69, 80] on span "Environment" at bounding box center [60, 78] width 68 height 15
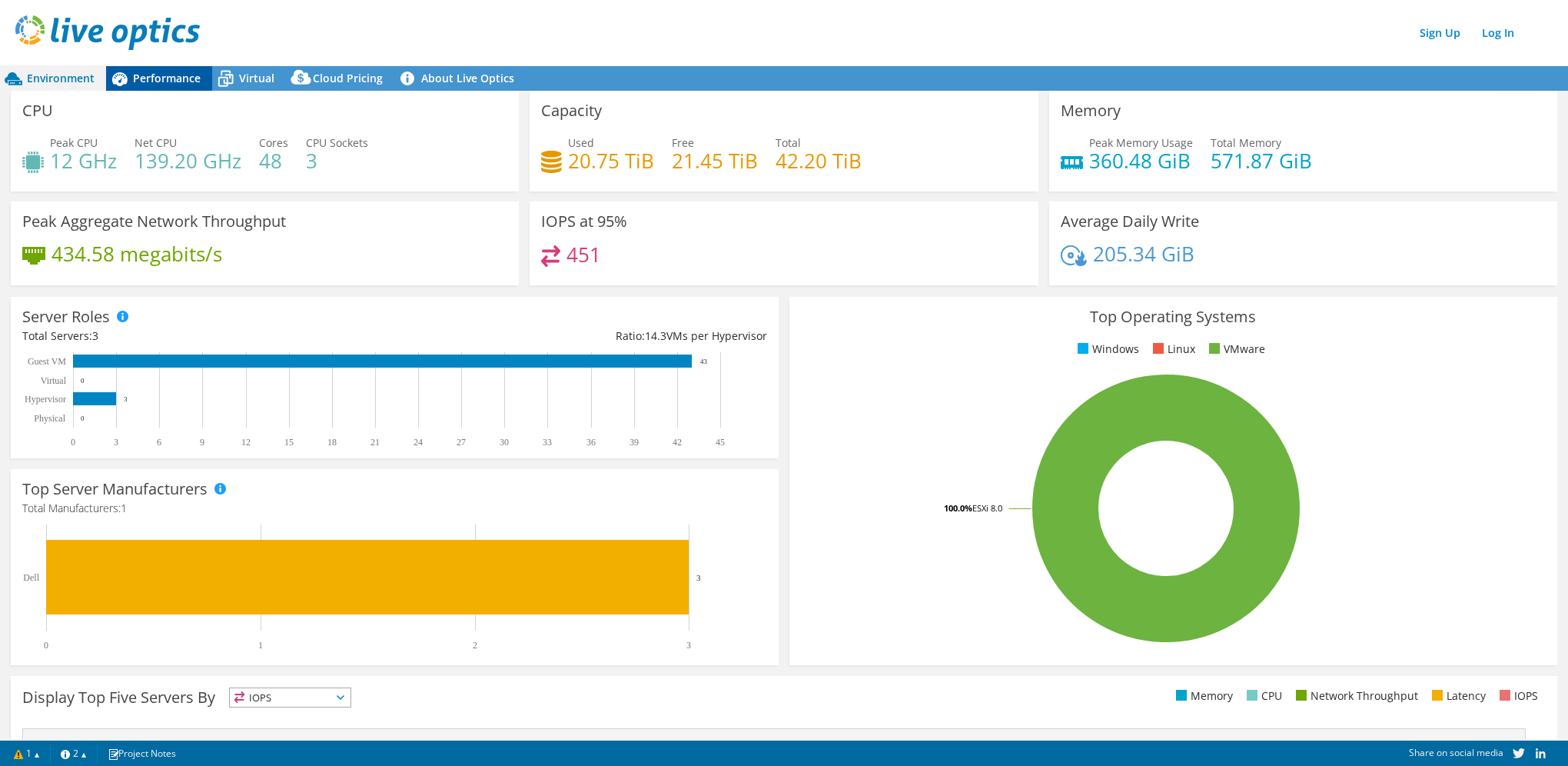
click at [133, 80] on span "Performance" at bounding box center [167, 78] width 68 height 15
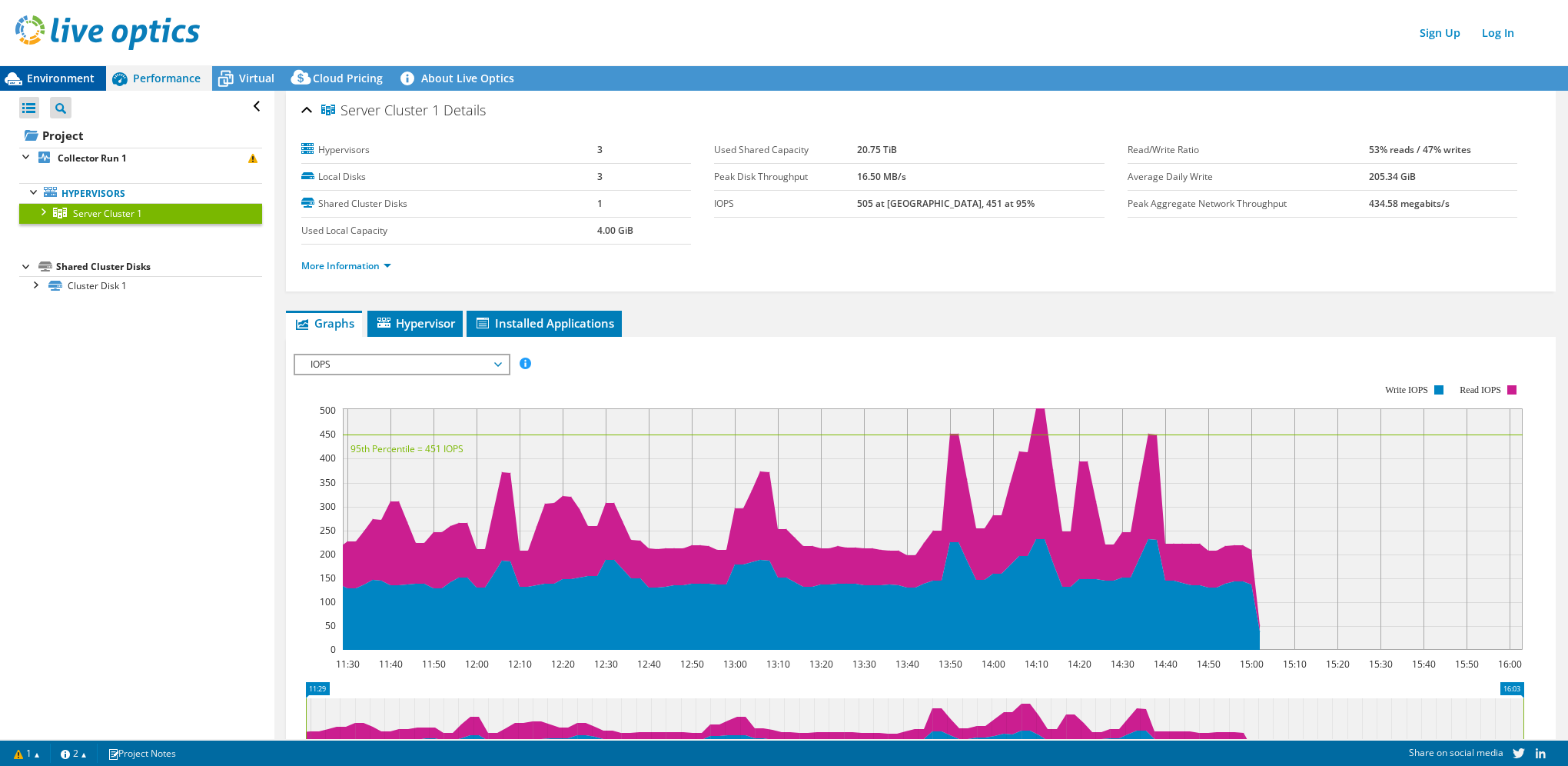
click at [72, 79] on span "Environment" at bounding box center [60, 78] width 68 height 15
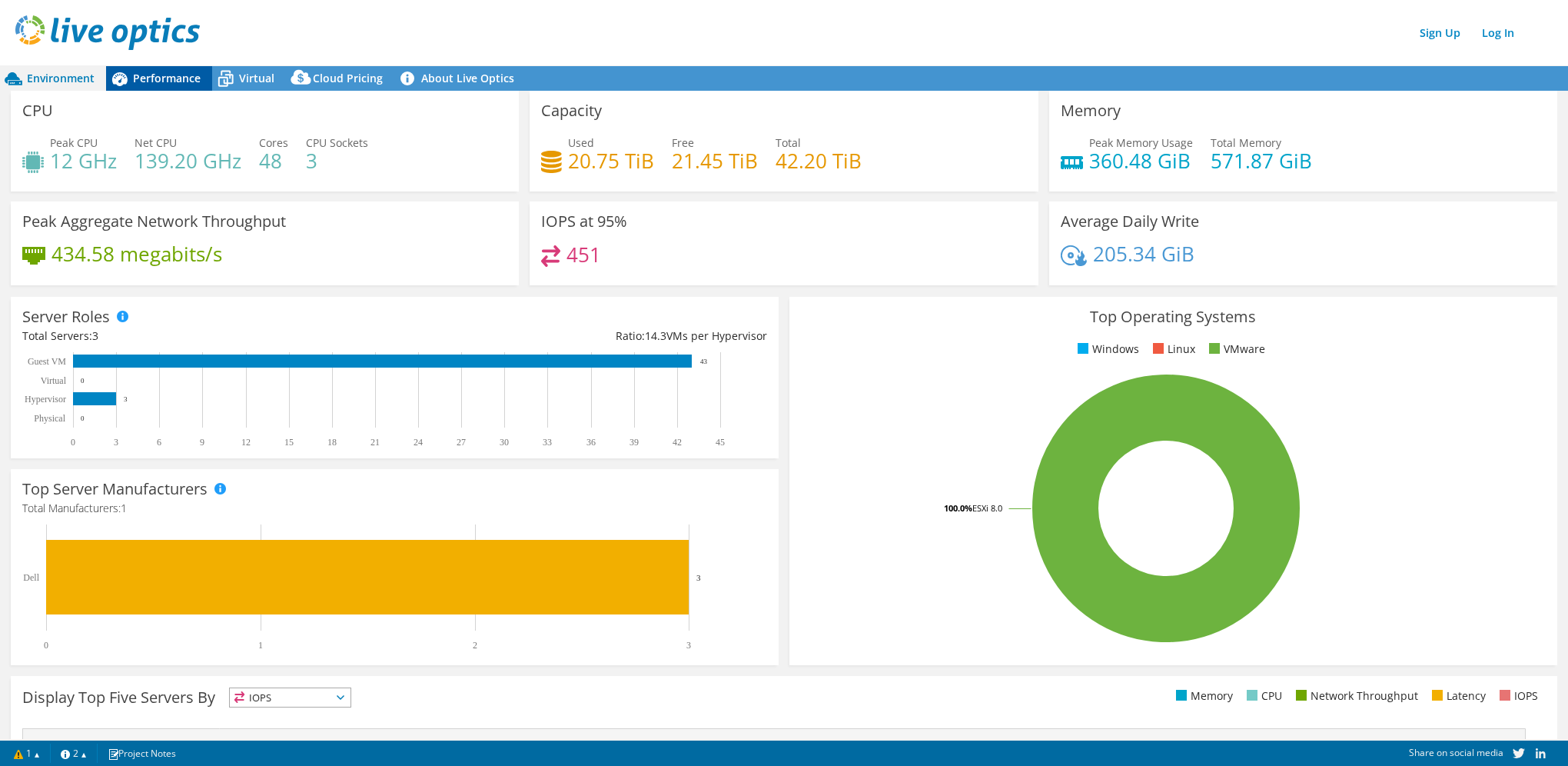
click at [165, 74] on span "Performance" at bounding box center [167, 78] width 68 height 15
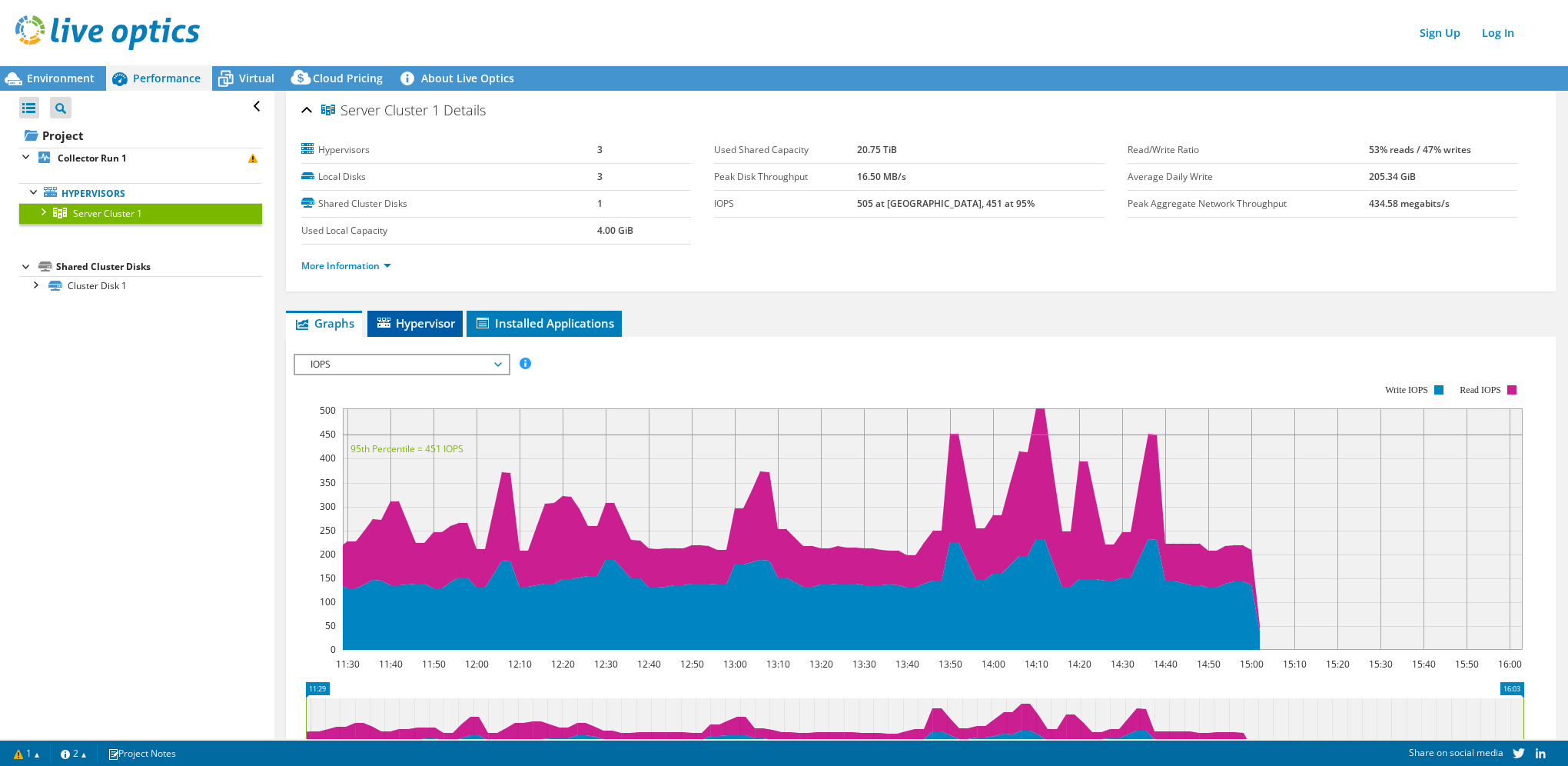
click at [418, 323] on span "Hypervisor" at bounding box center [414, 323] width 80 height 16
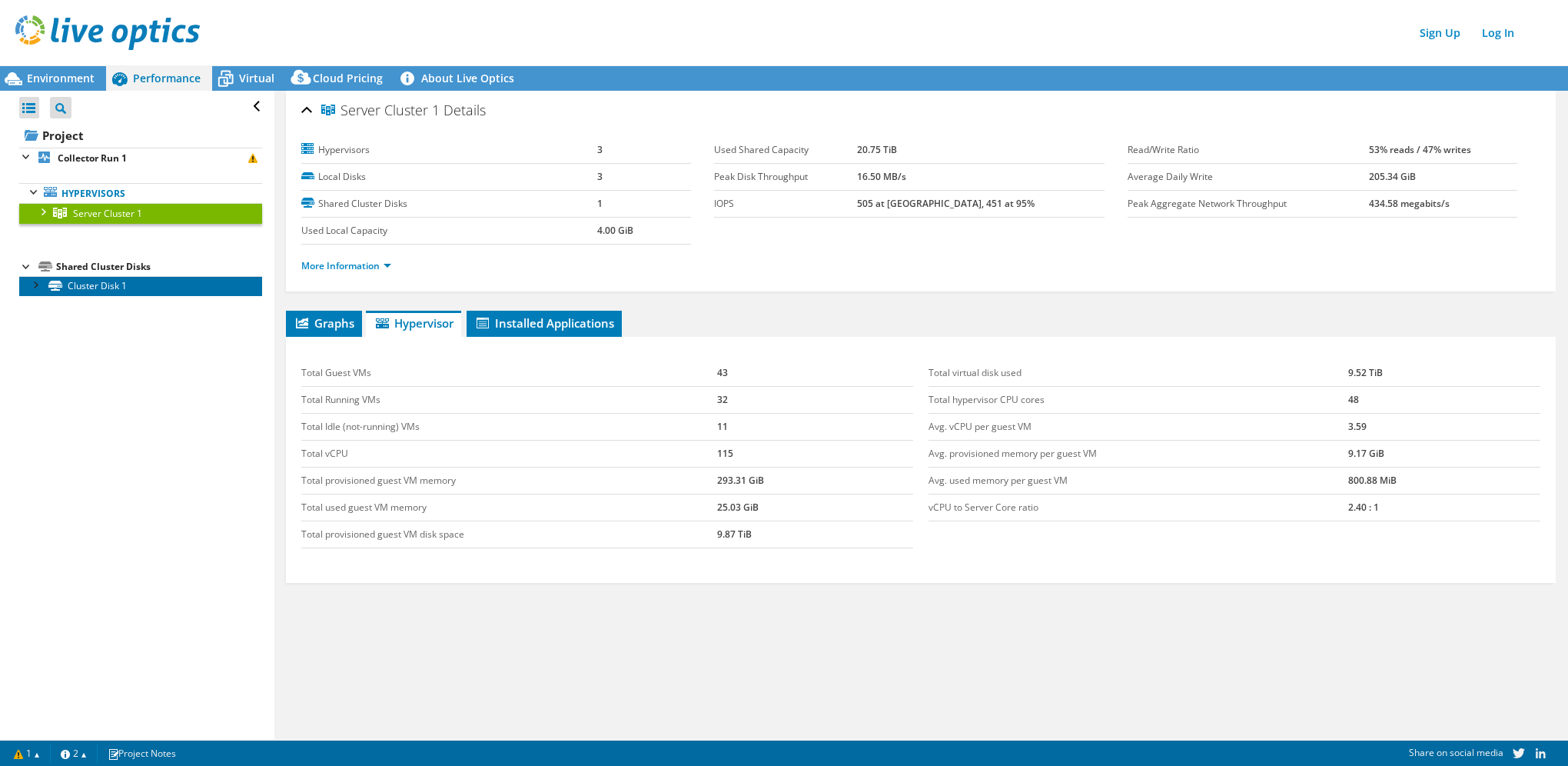
click at [71, 288] on link "Cluster Disk 1" at bounding box center [140, 286] width 243 height 20
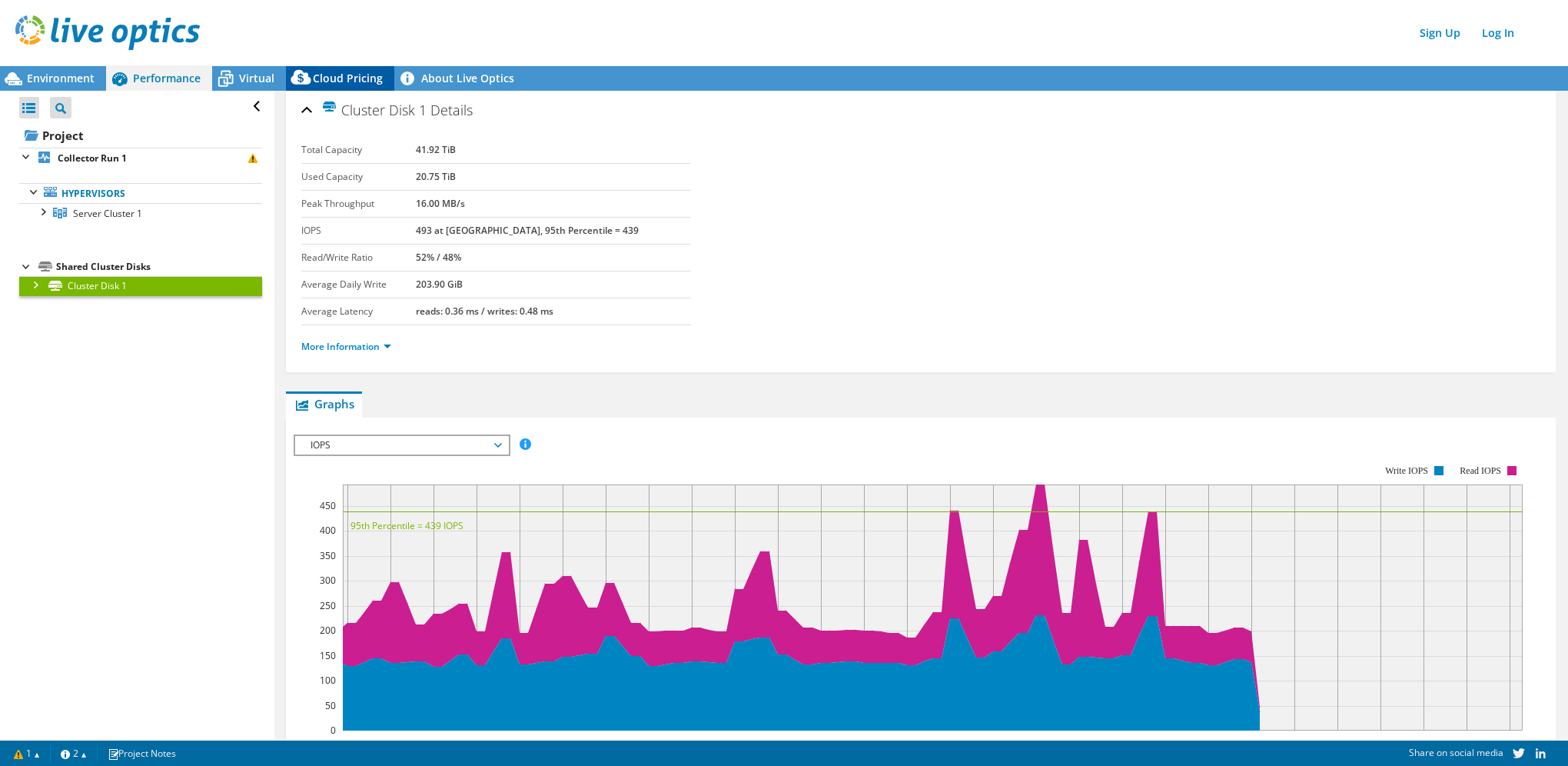
click at [304, 80] on icon at bounding box center [300, 77] width 20 height 15
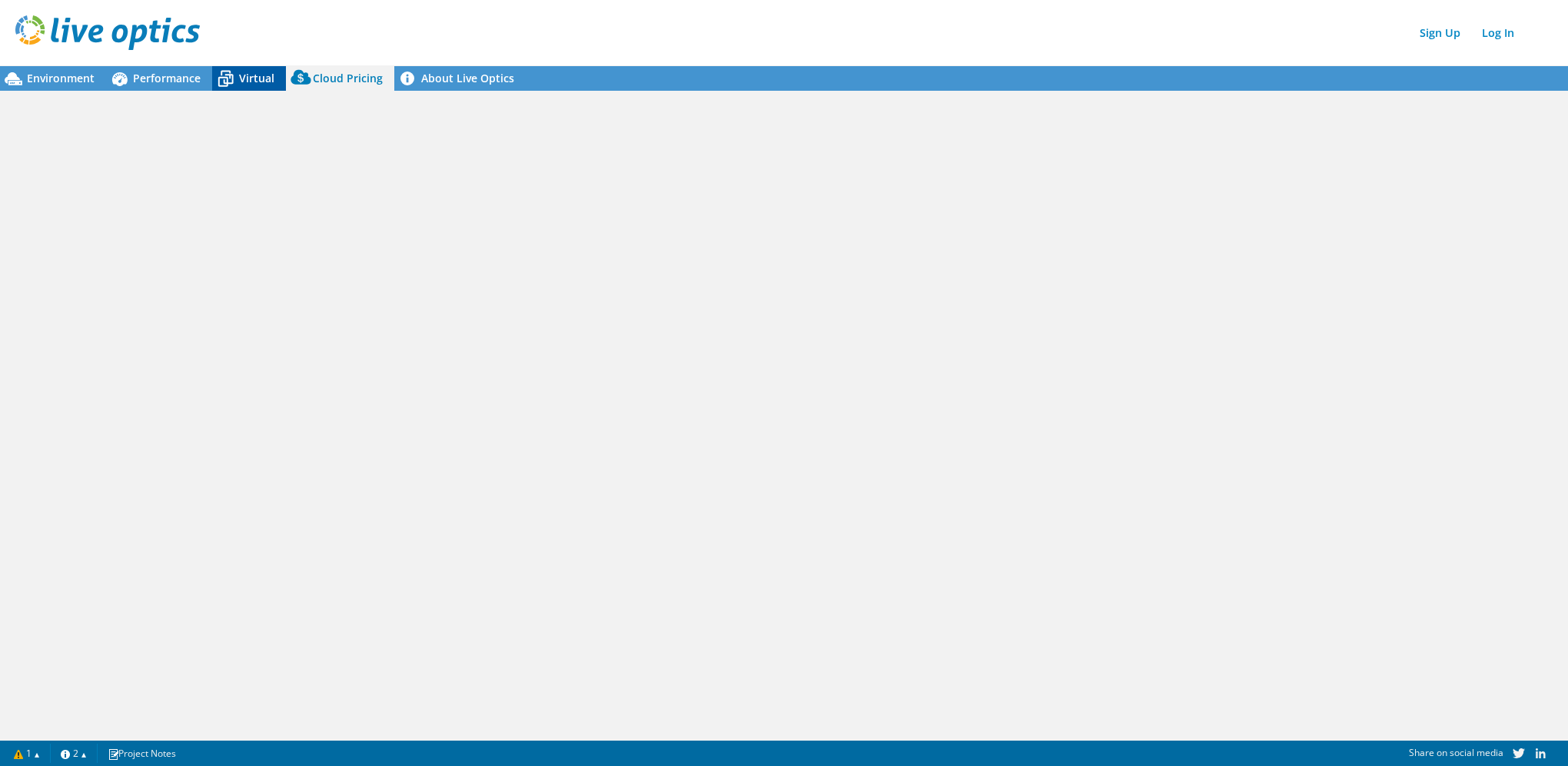
click at [241, 83] on span "Virtual" at bounding box center [256, 78] width 36 height 15
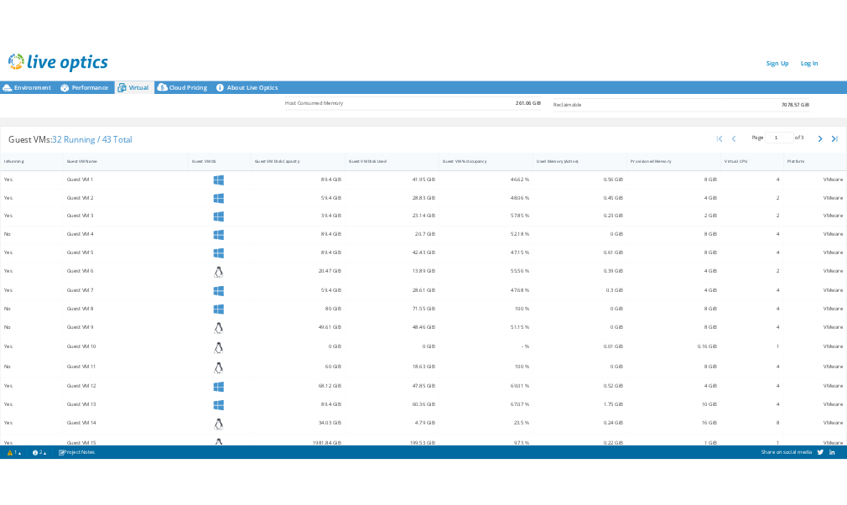
scroll to position [288, 0]
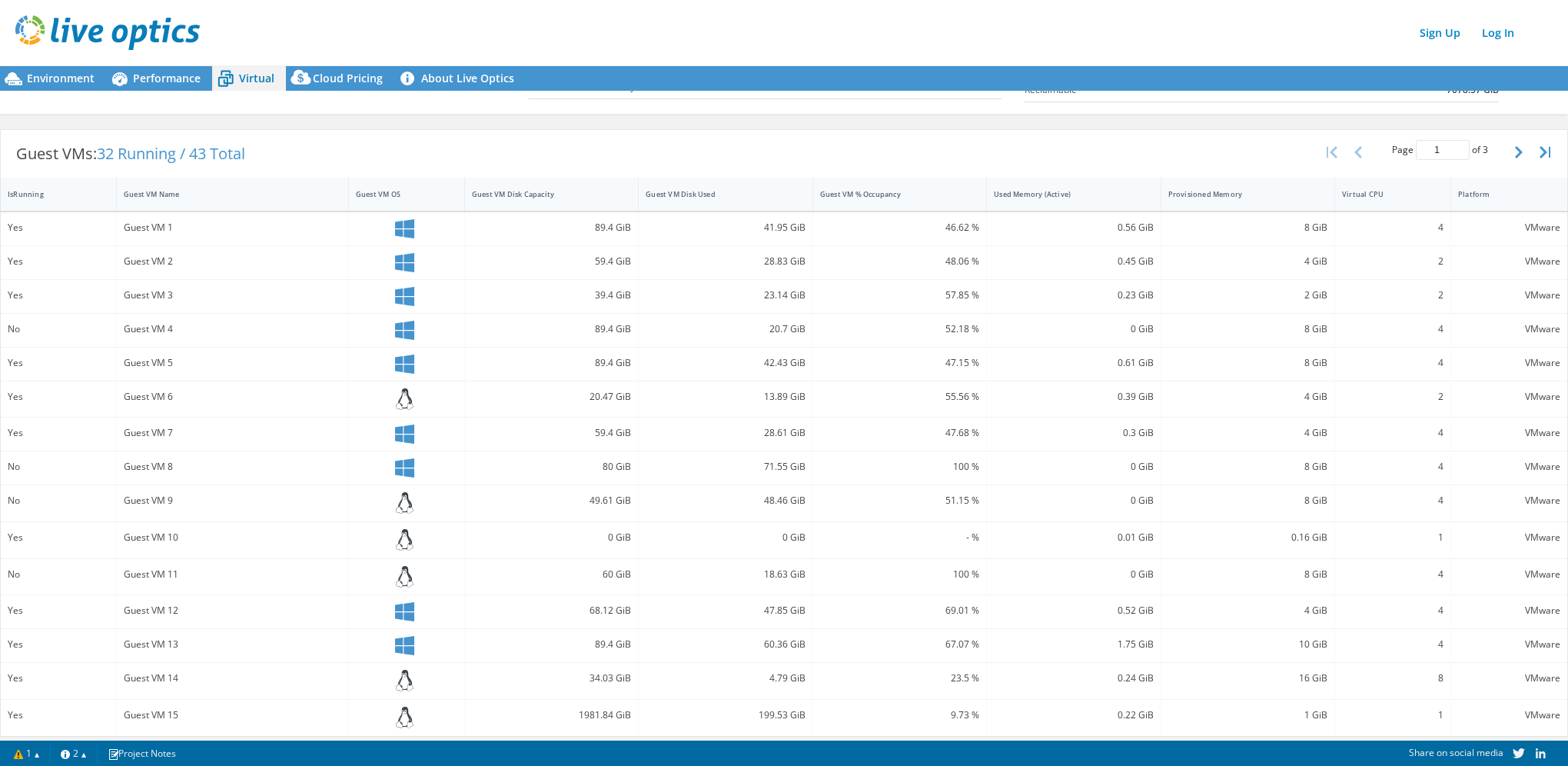
click at [962, 68] on div "Environment Performance Virtual Cloud Pricing" at bounding box center [784, 78] width 1568 height 25
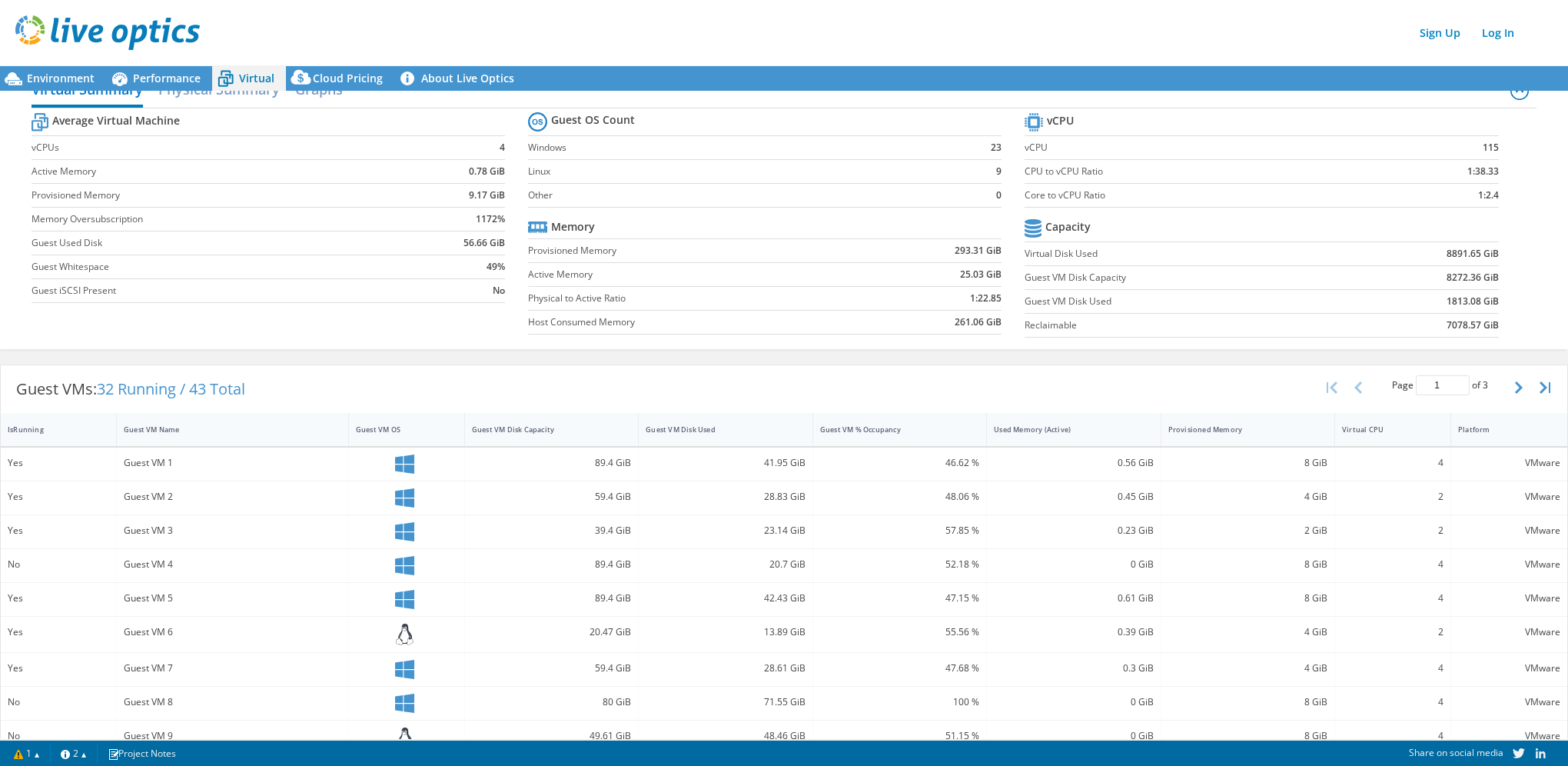
scroll to position [0, 0]
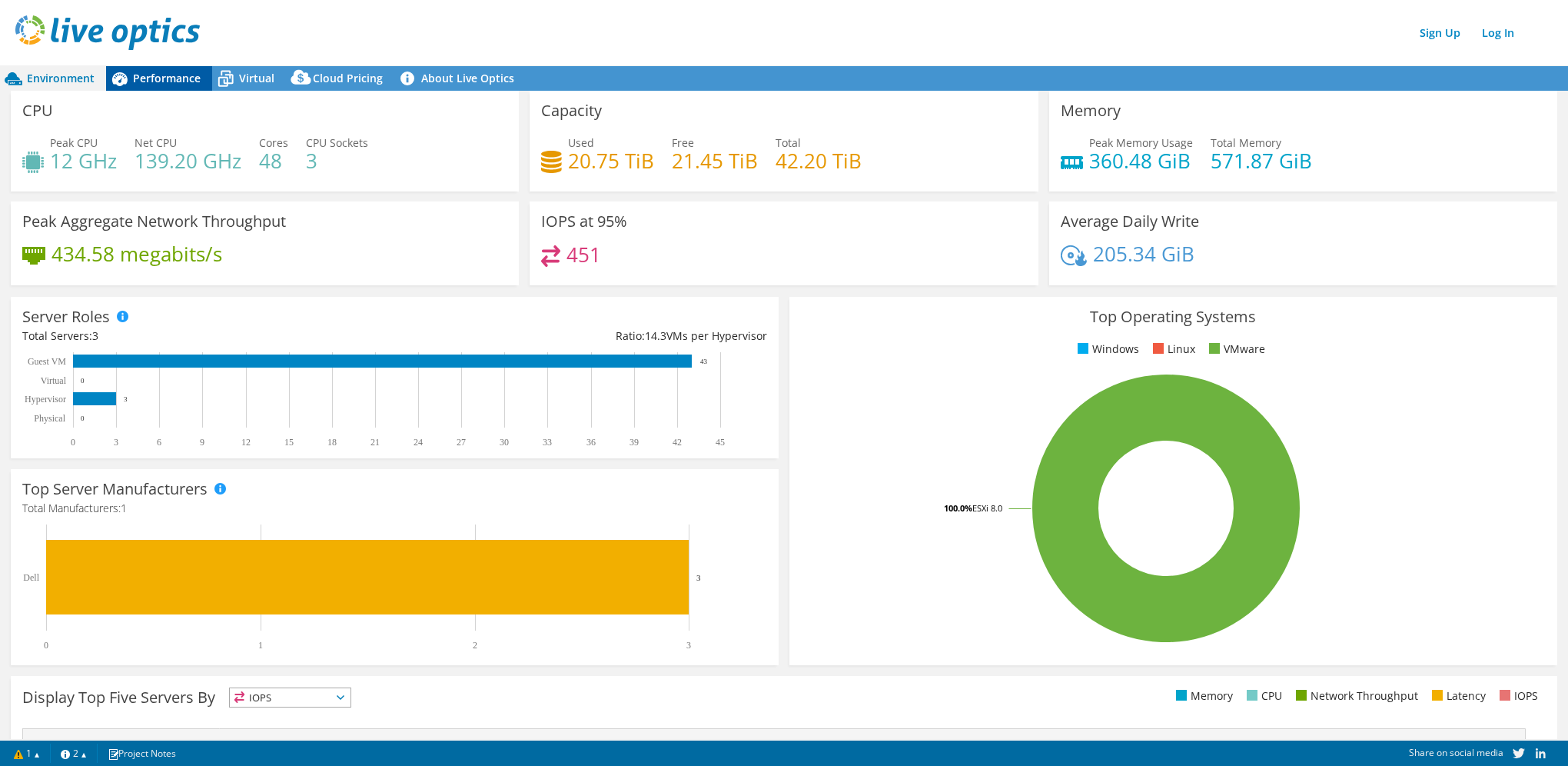
click at [191, 74] on span "Performance" at bounding box center [167, 78] width 68 height 15
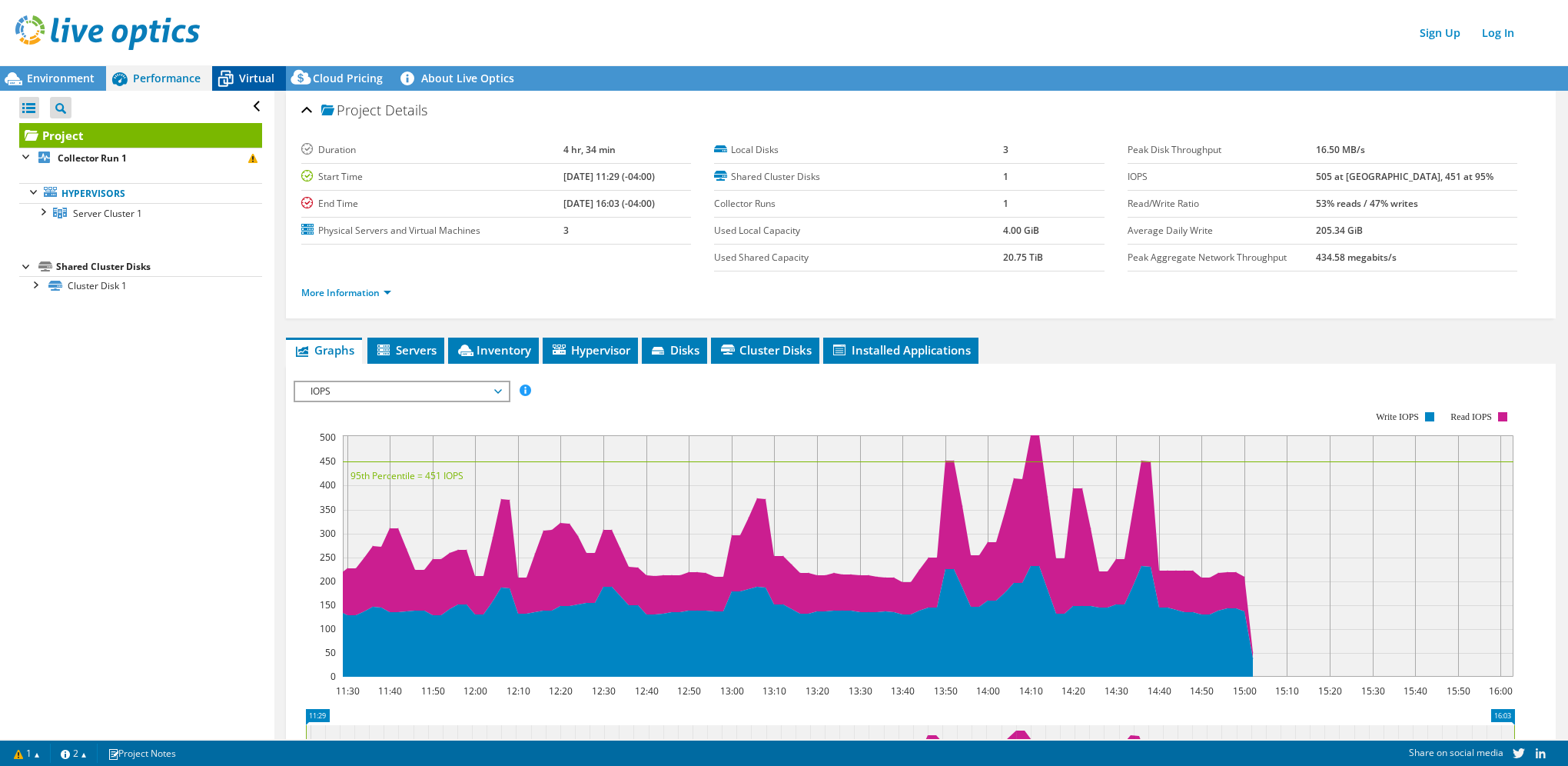
click at [256, 82] on span "Virtual" at bounding box center [256, 78] width 36 height 15
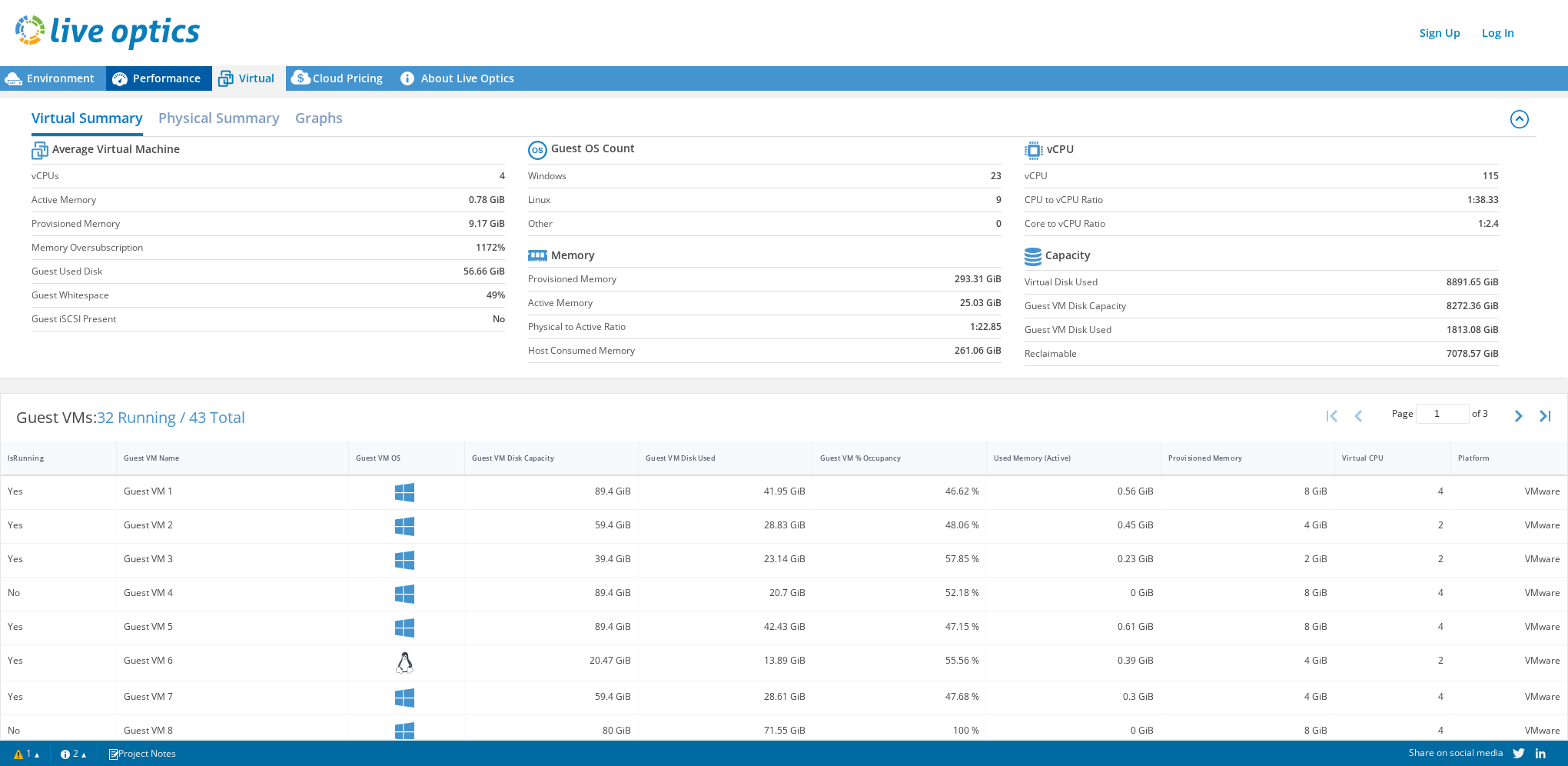
click at [164, 71] on span "Performance" at bounding box center [167, 78] width 68 height 15
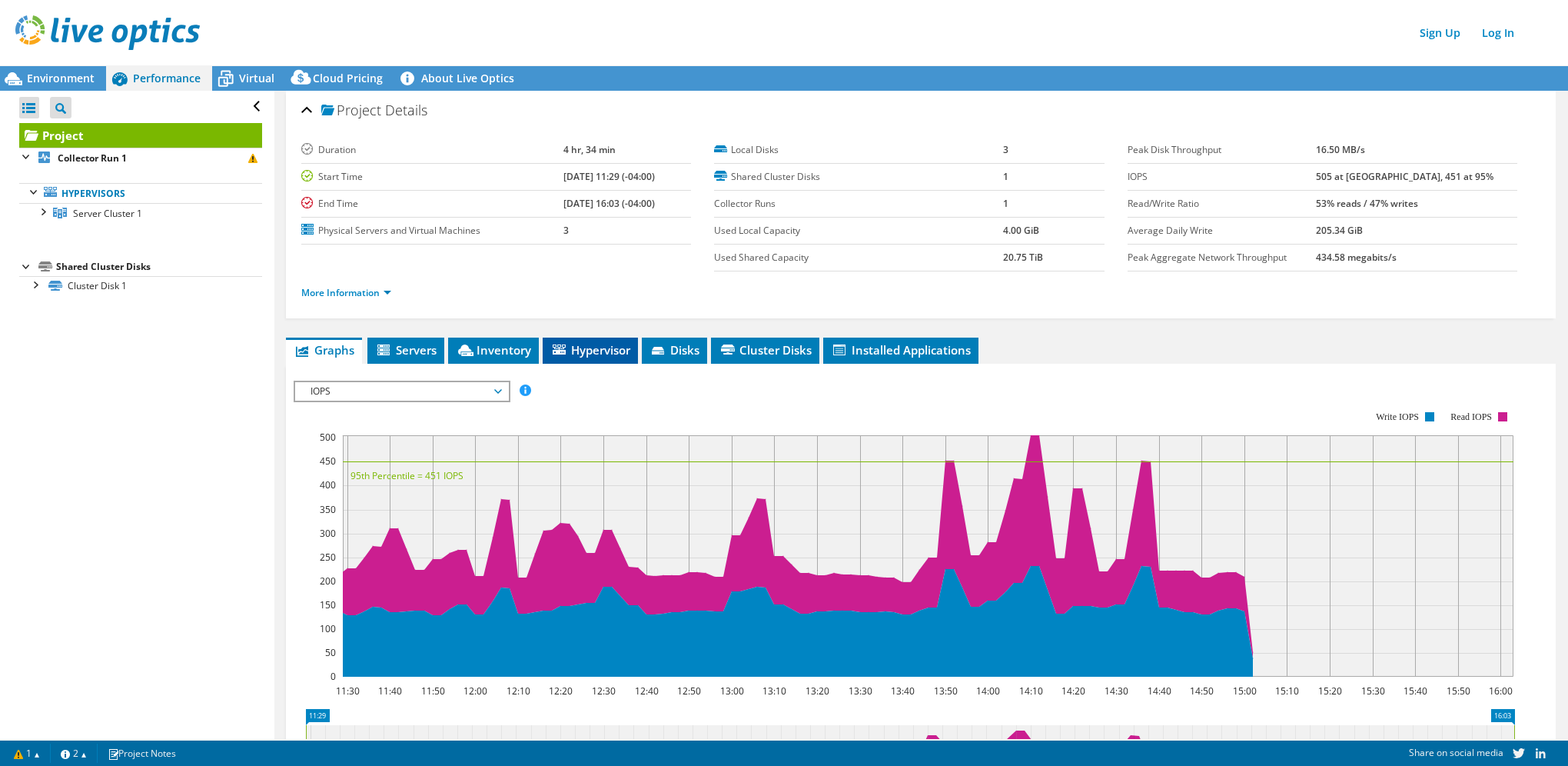
click at [578, 348] on span "Hypervisor" at bounding box center [590, 349] width 80 height 16
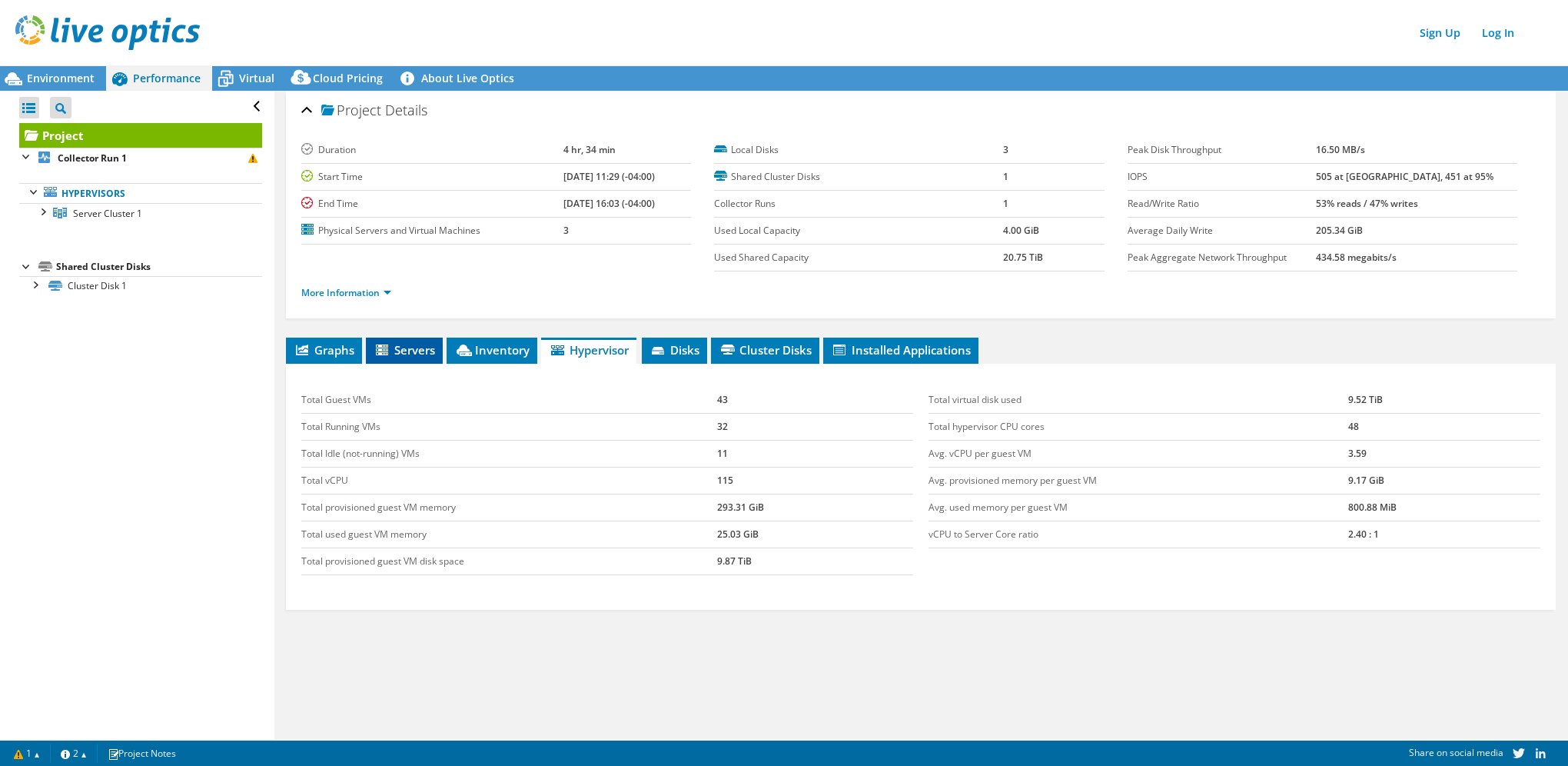
click at [408, 352] on span "Servers" at bounding box center [404, 349] width 61 height 16
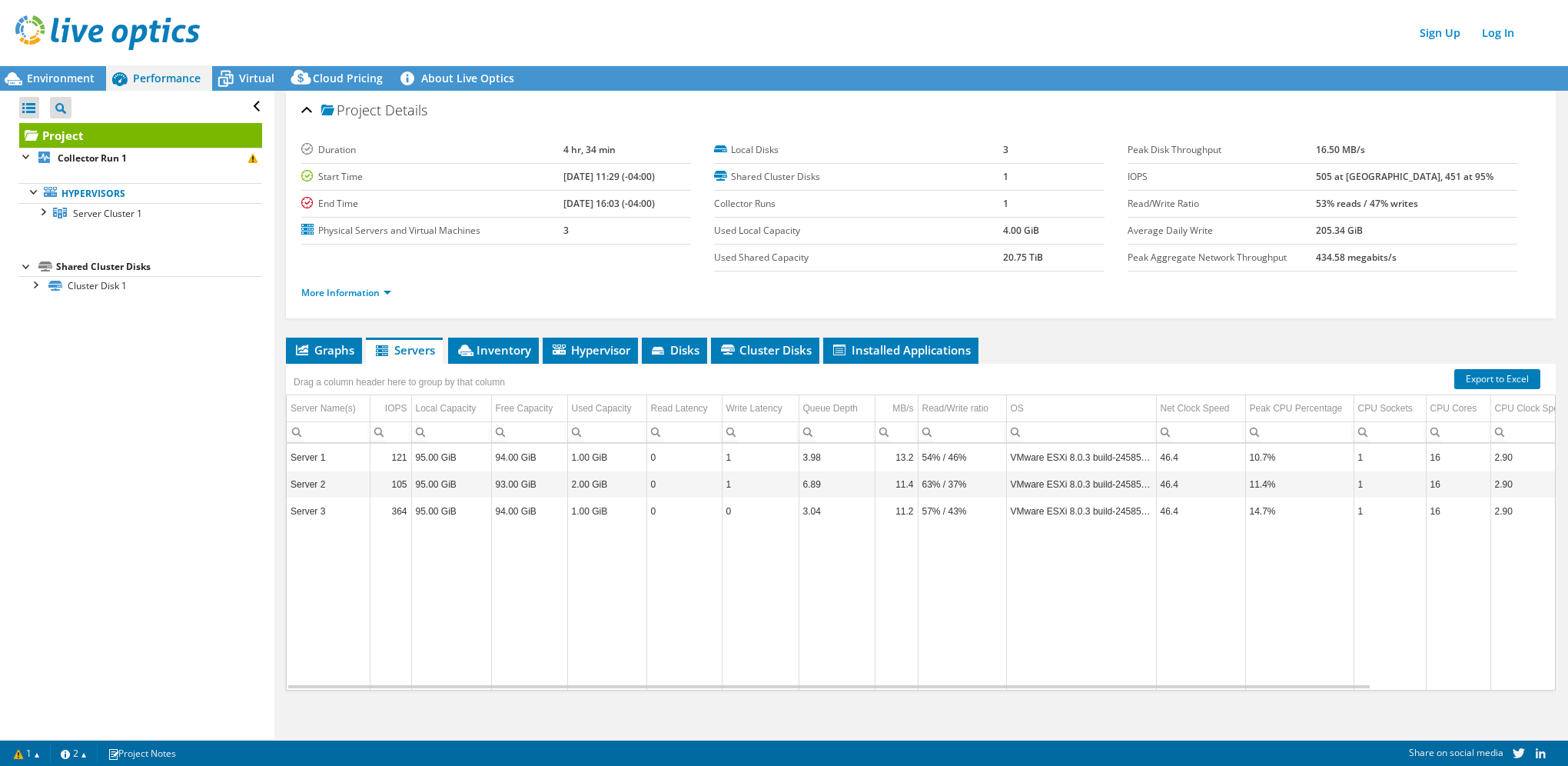
click at [1190, 687] on div "Server 1 121 95.00 GiB 94.00 GiB 1.00 GiB 0 1 3.98 13.2 54% / 46% VMware ESXi 8…" at bounding box center [920, 566] width 1269 height 247
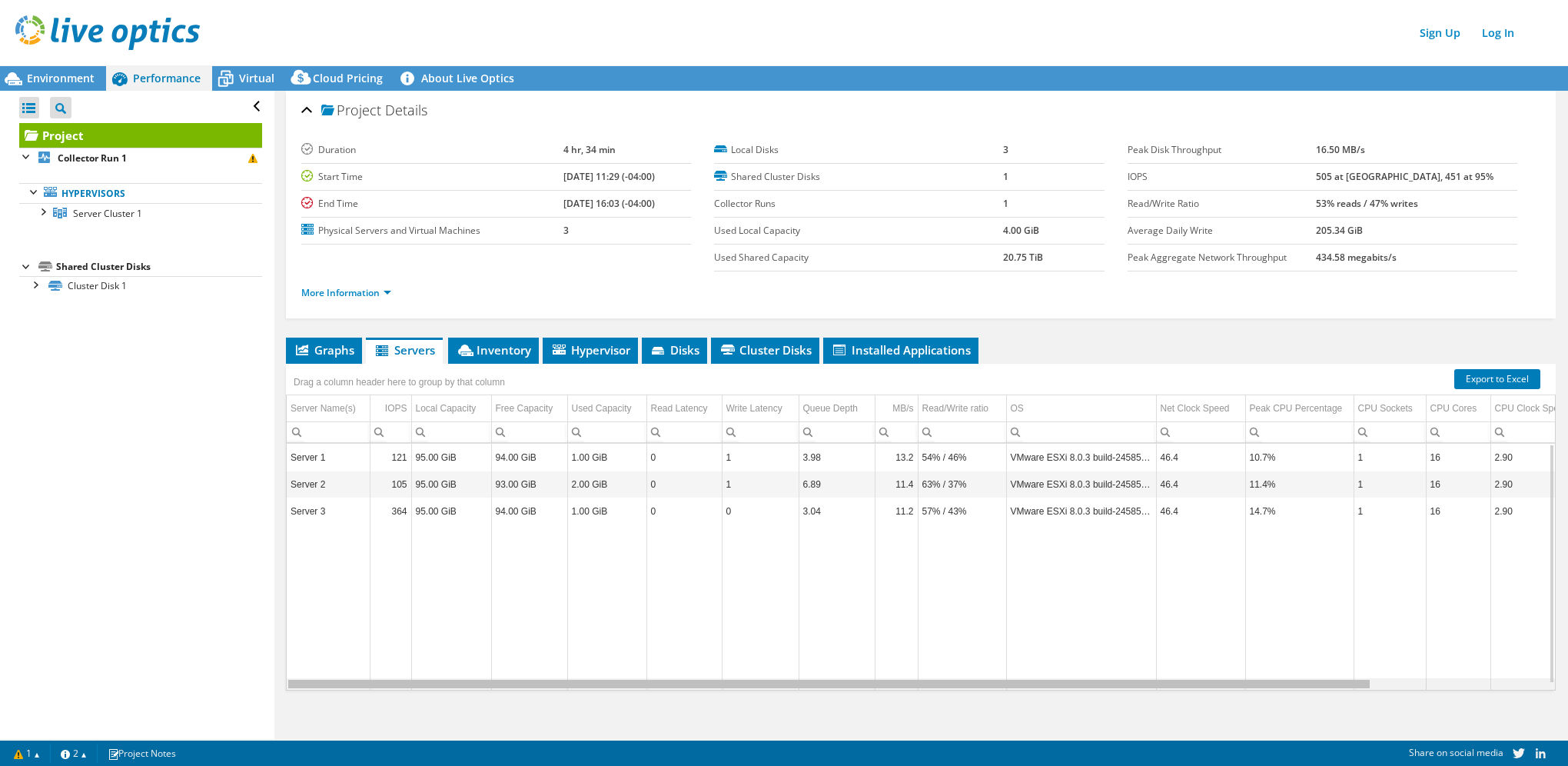
drag, startPoint x: 1195, startPoint y: 685, endPoint x: 900, endPoint y: 652, distance: 296.8
click at [900, 652] on body "Sign Up Log In This project has been archived. No changes can be made, and grap…" at bounding box center [784, 383] width 1568 height 766
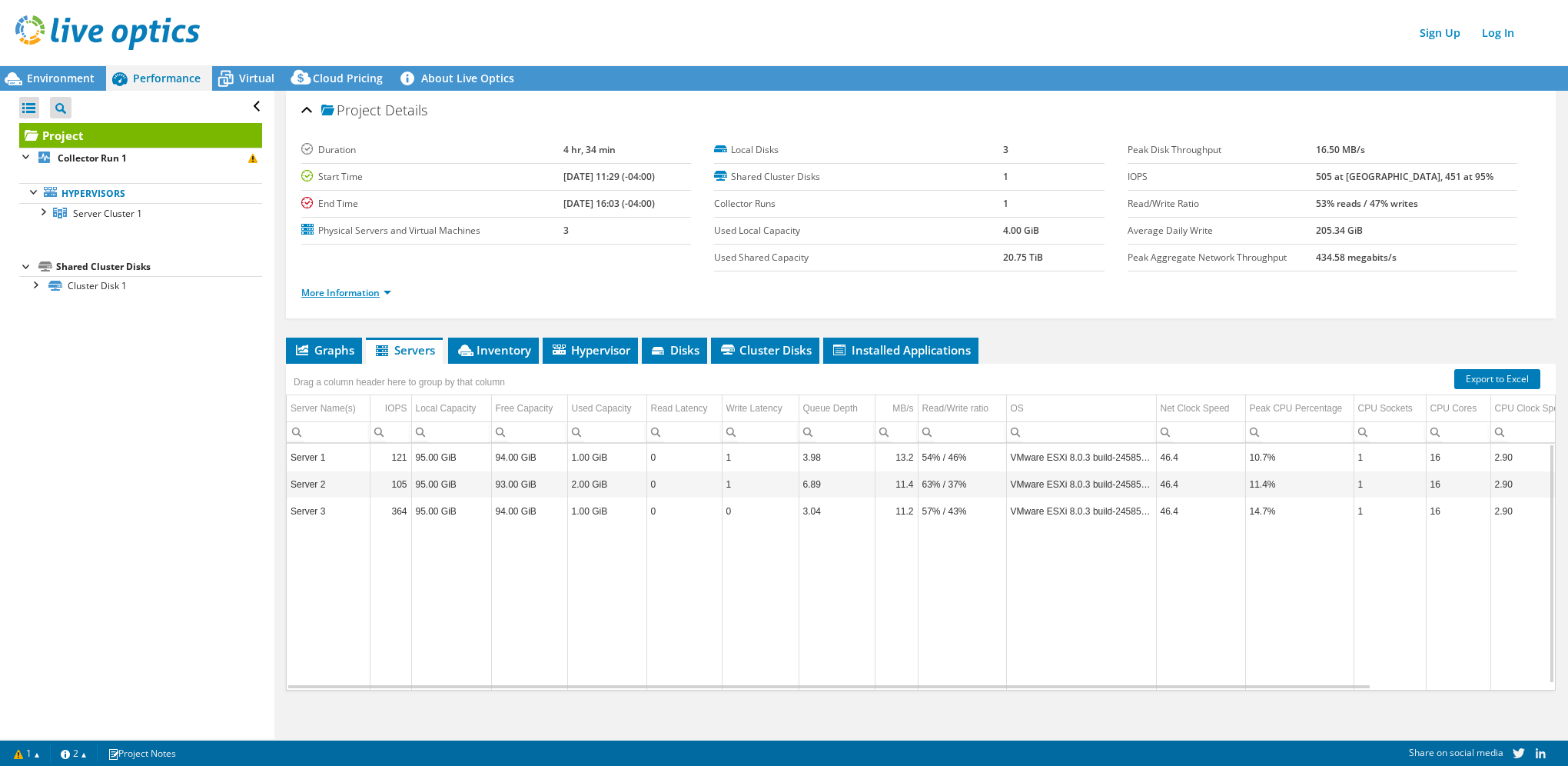
click at [332, 291] on link "More Information" at bounding box center [346, 292] width 90 height 13
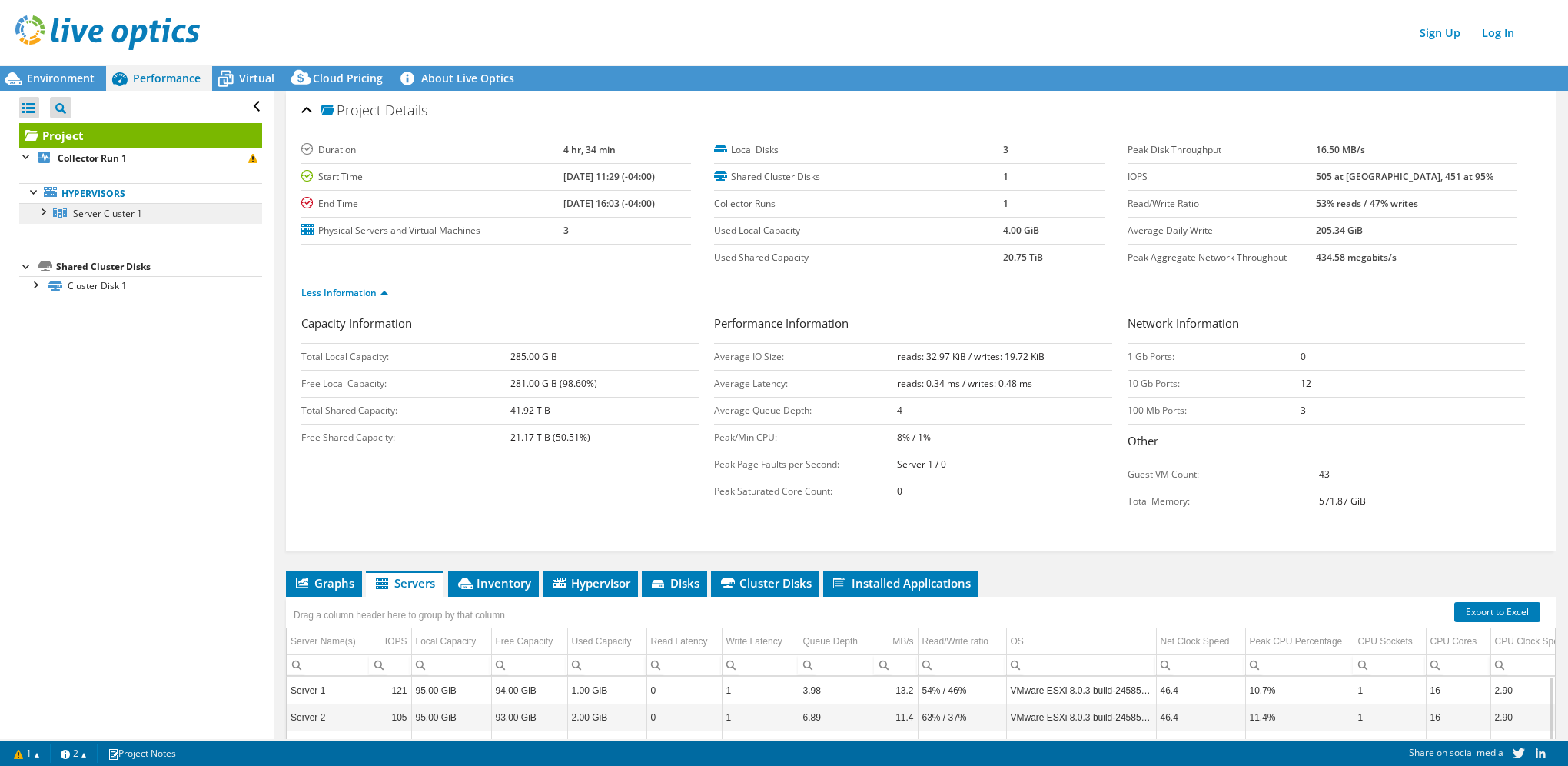
click at [112, 220] on link "Server Cluster 1" at bounding box center [140, 213] width 243 height 20
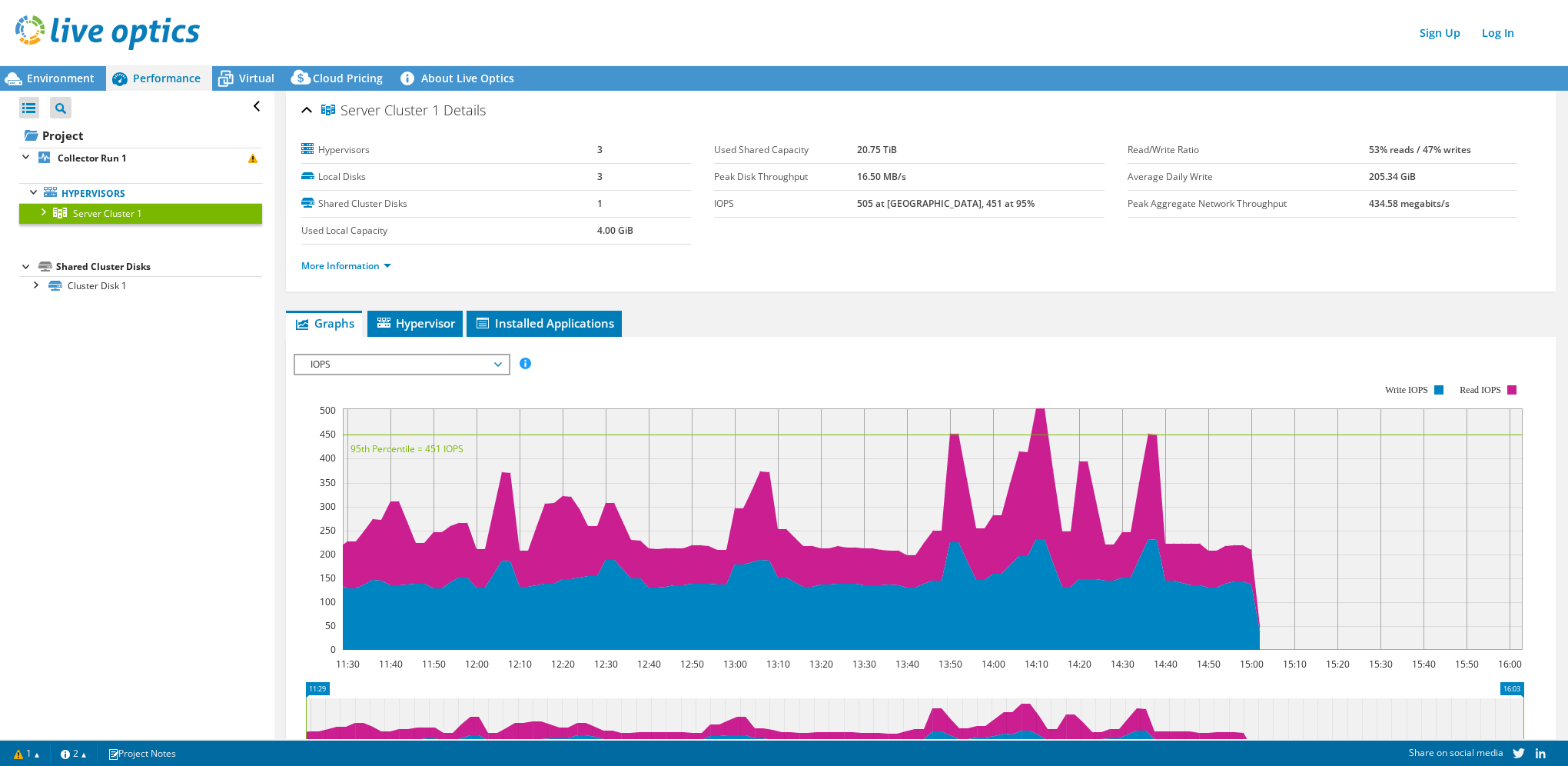
click at [359, 279] on div "More Information" at bounding box center [920, 266] width 1238 height 43
click at [365, 265] on link "More Information" at bounding box center [346, 266] width 90 height 13
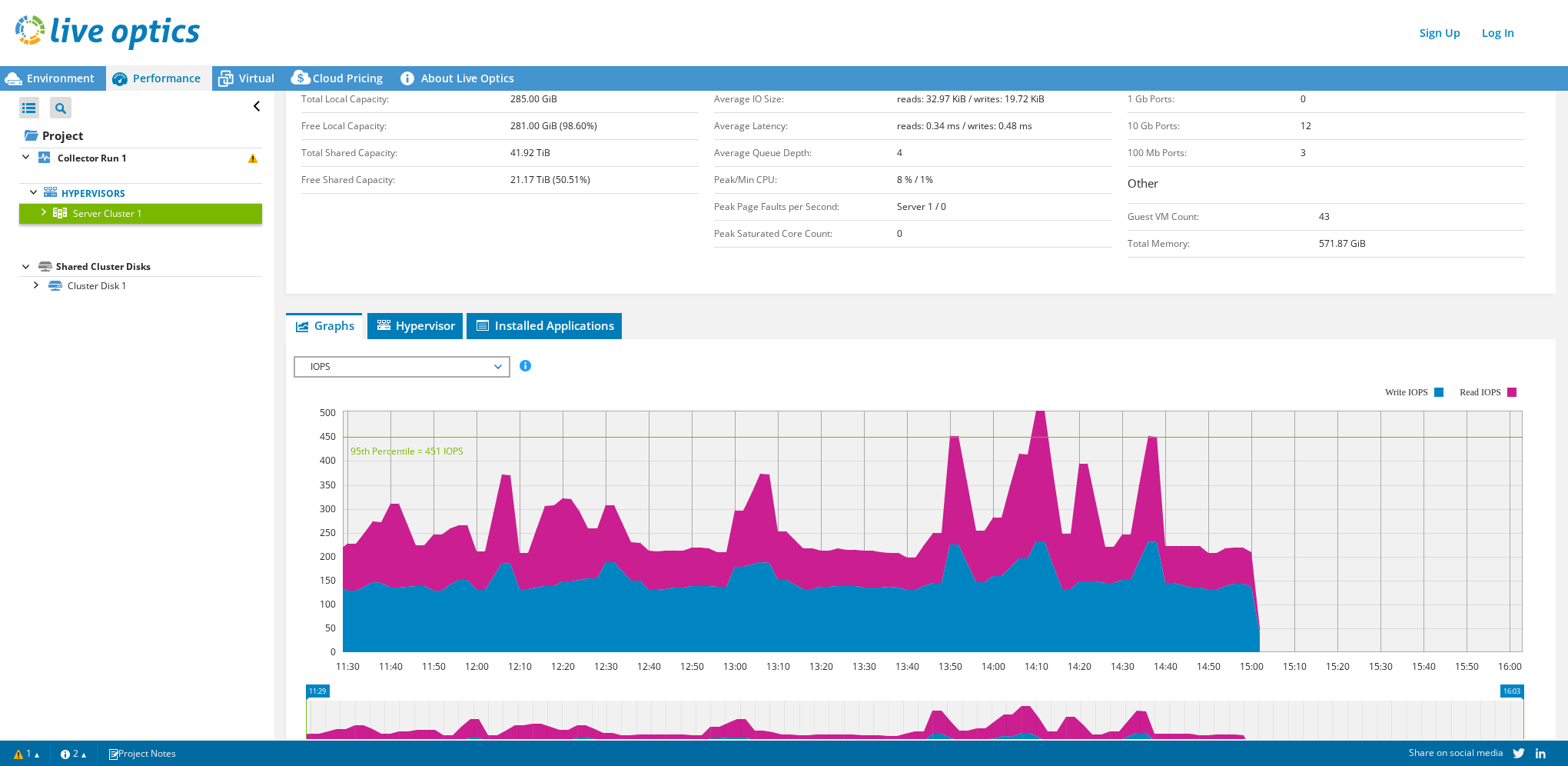
click at [407, 341] on div "IOPS Disk Throughput IO Size Latency Queue Depth CPU Percentage Memory Page Fau…" at bounding box center [920, 596] width 1254 height 515
click at [408, 334] on li "Hypervisor" at bounding box center [415, 325] width 95 height 27
